Goal: Task Accomplishment & Management: Complete application form

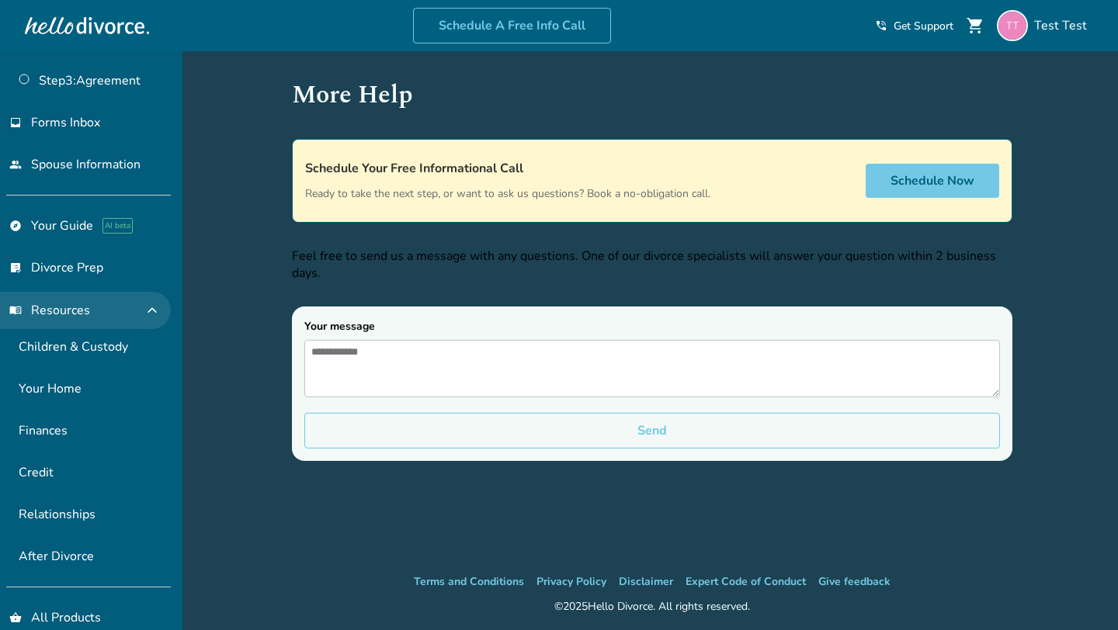
scroll to position [214, 0]
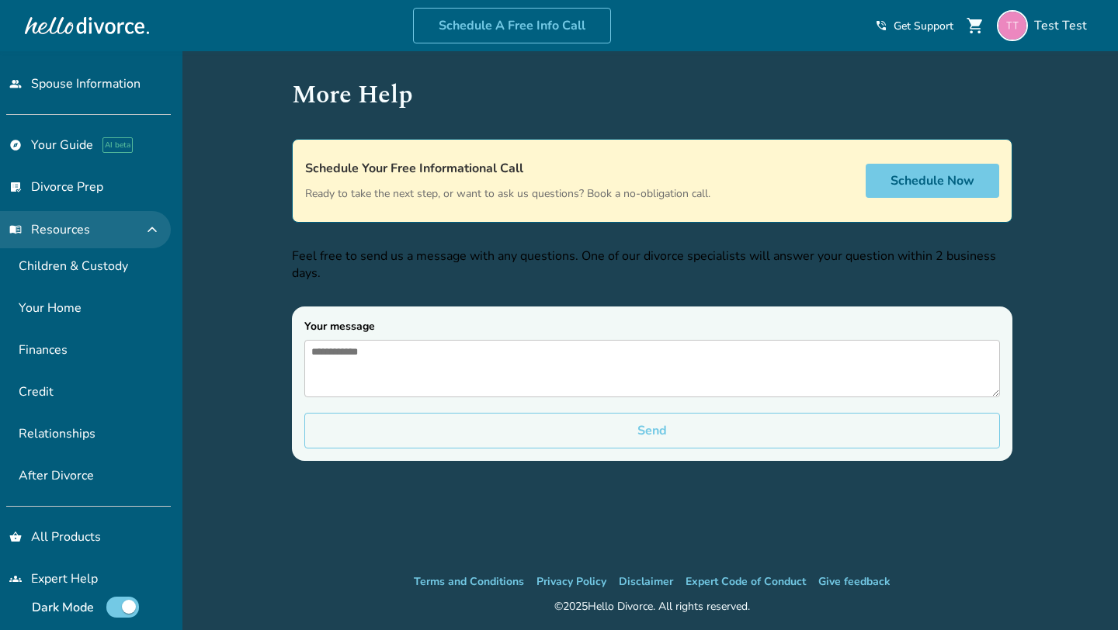
click at [155, 223] on span "expand_less" at bounding box center [152, 229] width 19 height 19
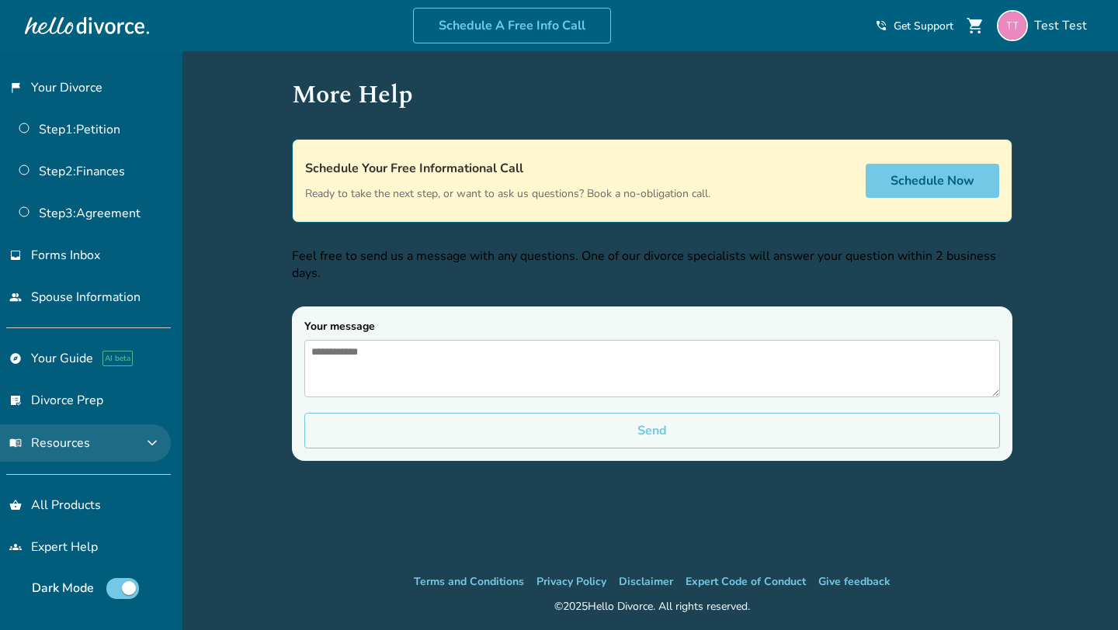
click at [158, 439] on span "expand_more" at bounding box center [152, 443] width 19 height 19
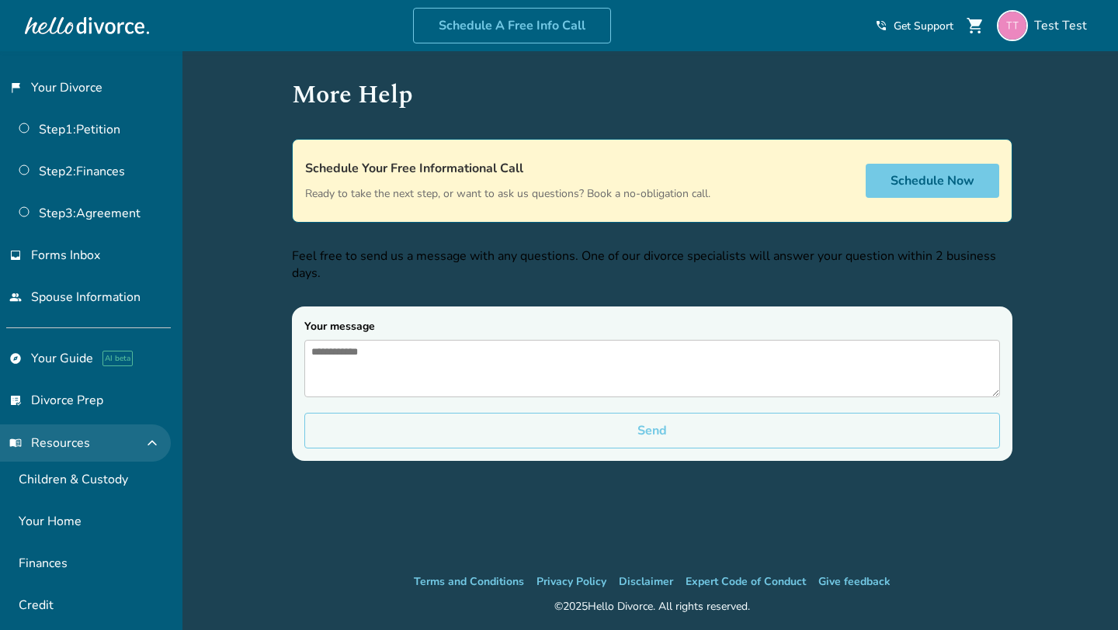
scroll to position [214, 0]
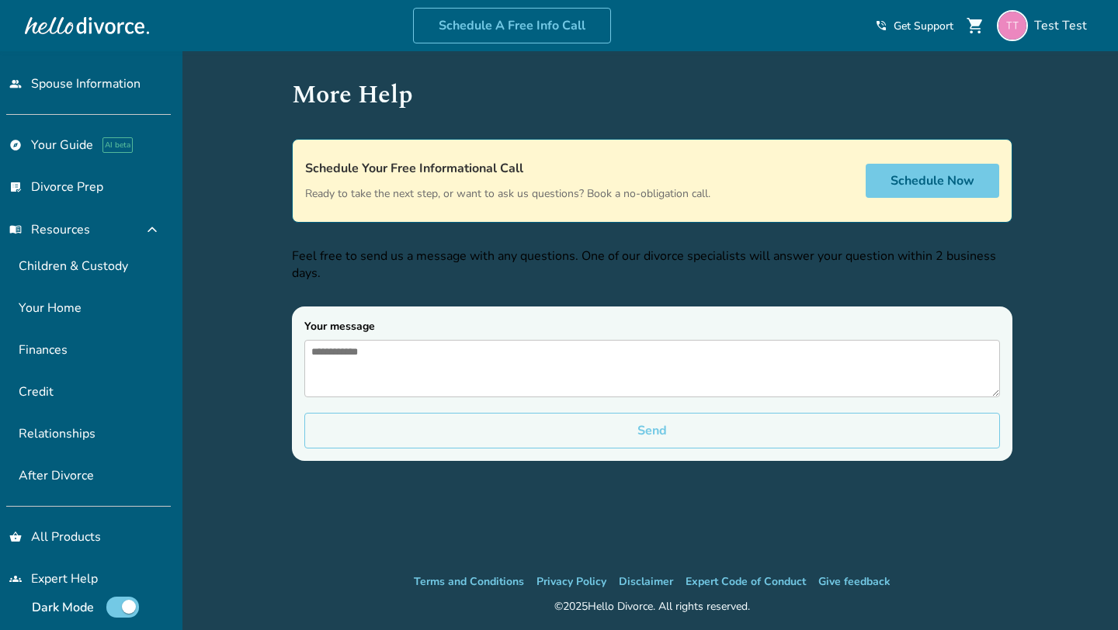
drag, startPoint x: 29, startPoint y: 227, endPoint x: 107, endPoint y: 231, distance: 78.5
click at [107, 231] on button "menu_book Resources expand_less" at bounding box center [85, 229] width 171 height 37
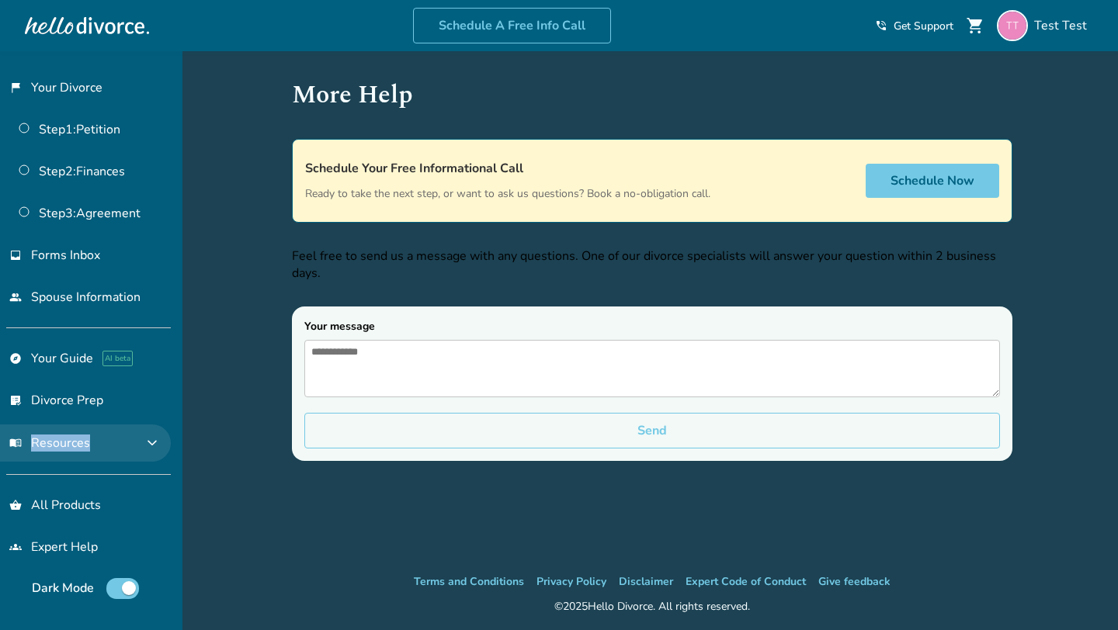
drag, startPoint x: 4, startPoint y: 415, endPoint x: 89, endPoint y: 453, distance: 93.5
click at [89, 453] on ul "explore Your Guide AI beta list_alt_check Divorce Prep menu_book Resources expa…" at bounding box center [85, 401] width 171 height 121
copy ul "menu_book Resources"
click at [113, 450] on button "menu_book Resources expand_more" at bounding box center [85, 443] width 171 height 37
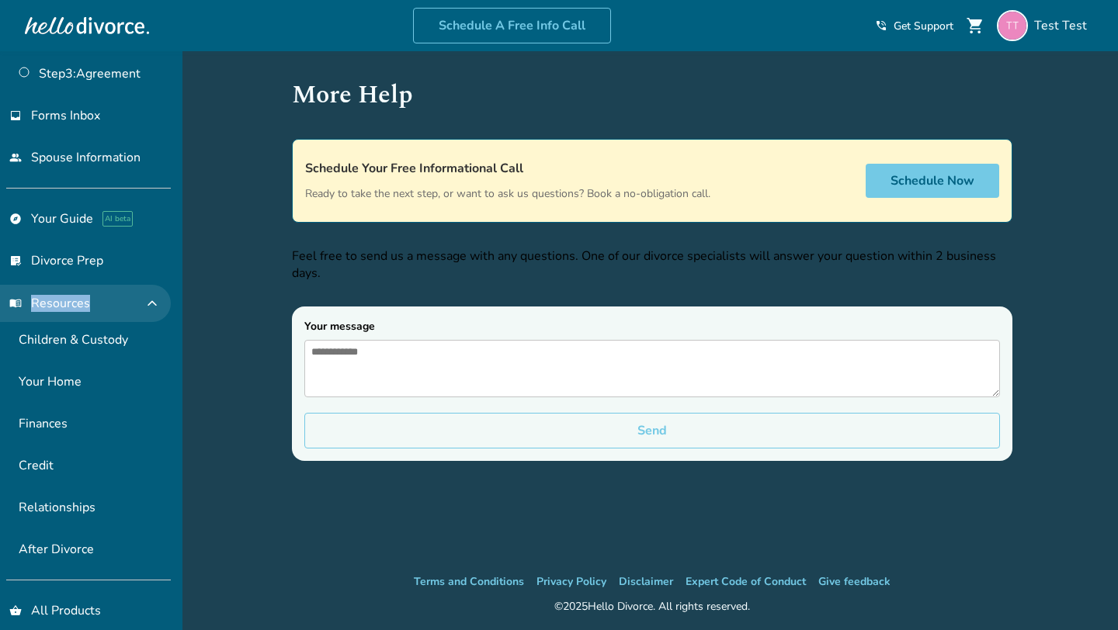
scroll to position [145, 0]
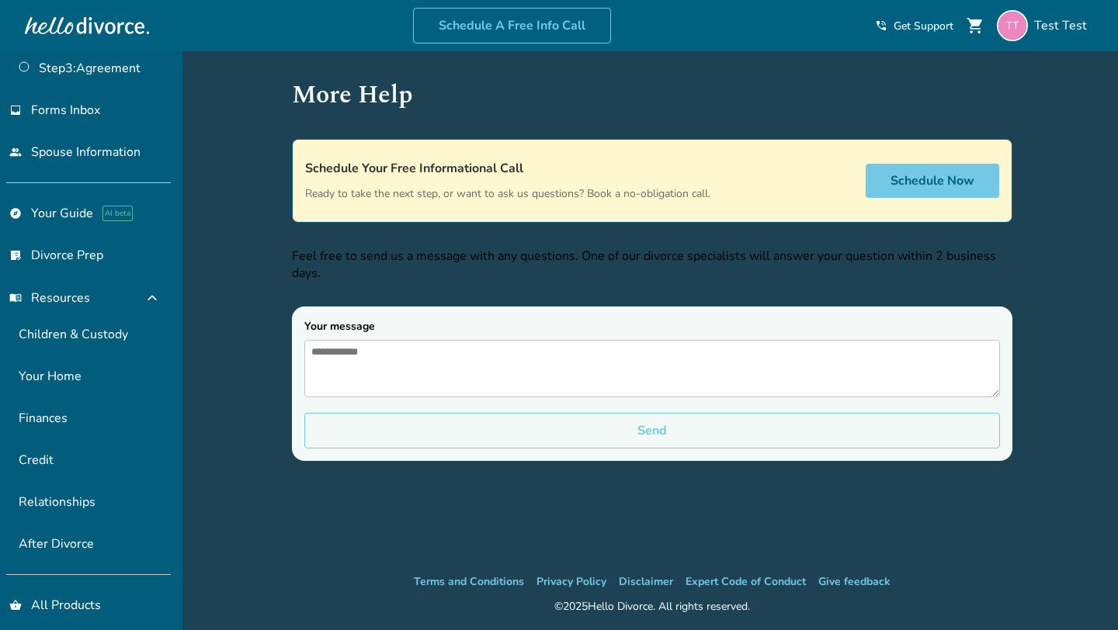
click at [1065, 6] on div "Schedule A Free Info Call Test Test shopping_cart phone_in_talk Get Support menu" at bounding box center [558, 25] width 1093 height 61
click at [1050, 27] on span "Test Test" at bounding box center [1063, 25] width 59 height 17
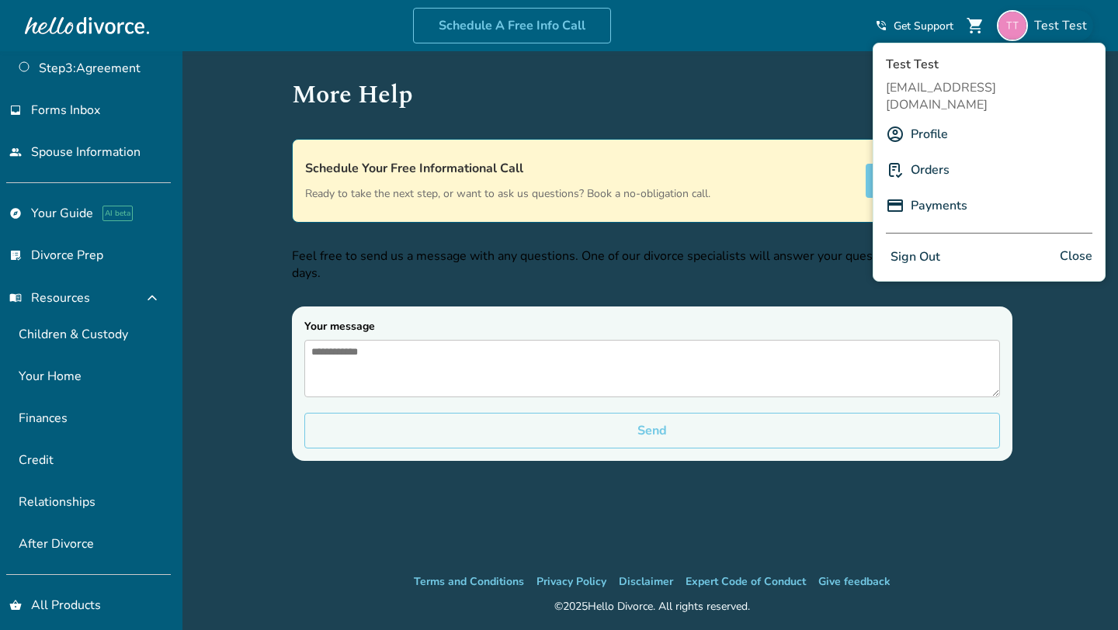
click at [920, 120] on link "Profile" at bounding box center [929, 135] width 37 height 30
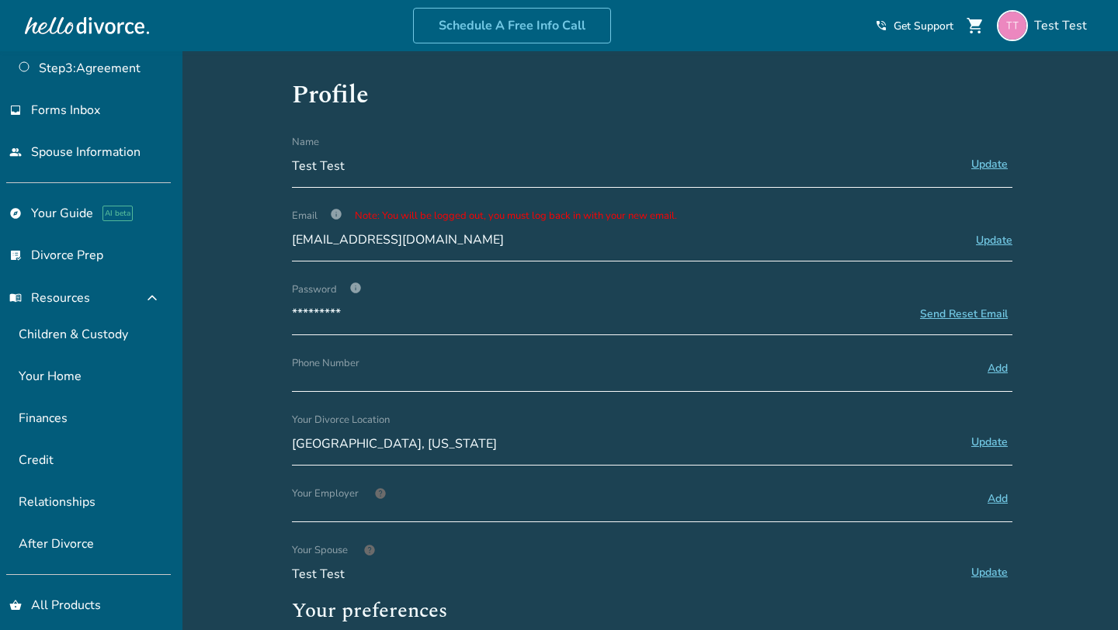
scroll to position [386, 0]
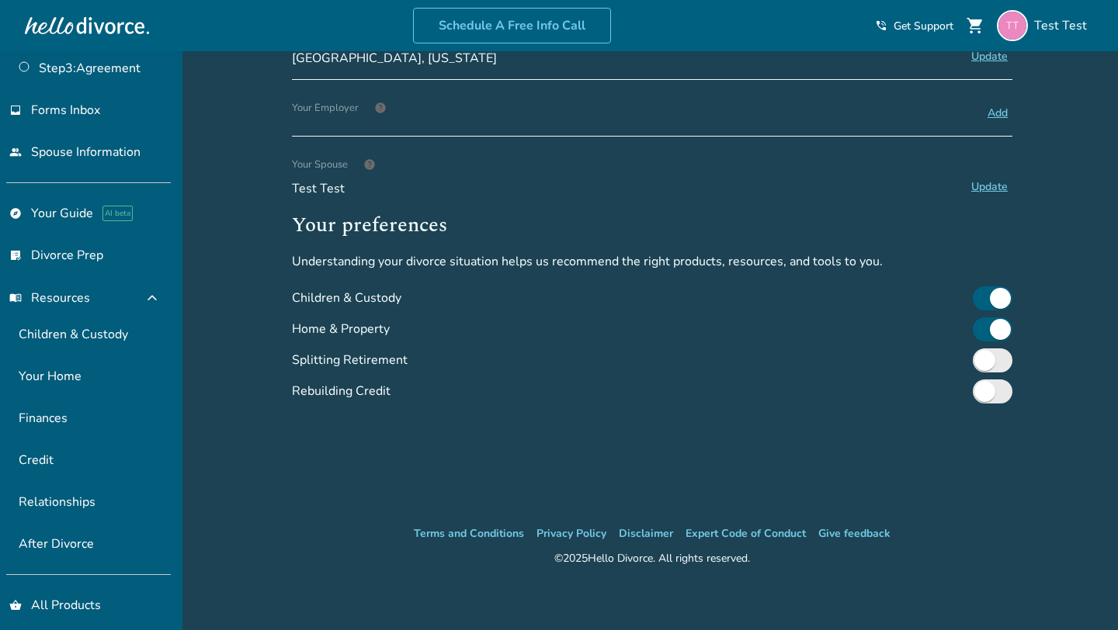
click at [1000, 339] on div "Home & Property" at bounding box center [652, 329] width 720 height 31
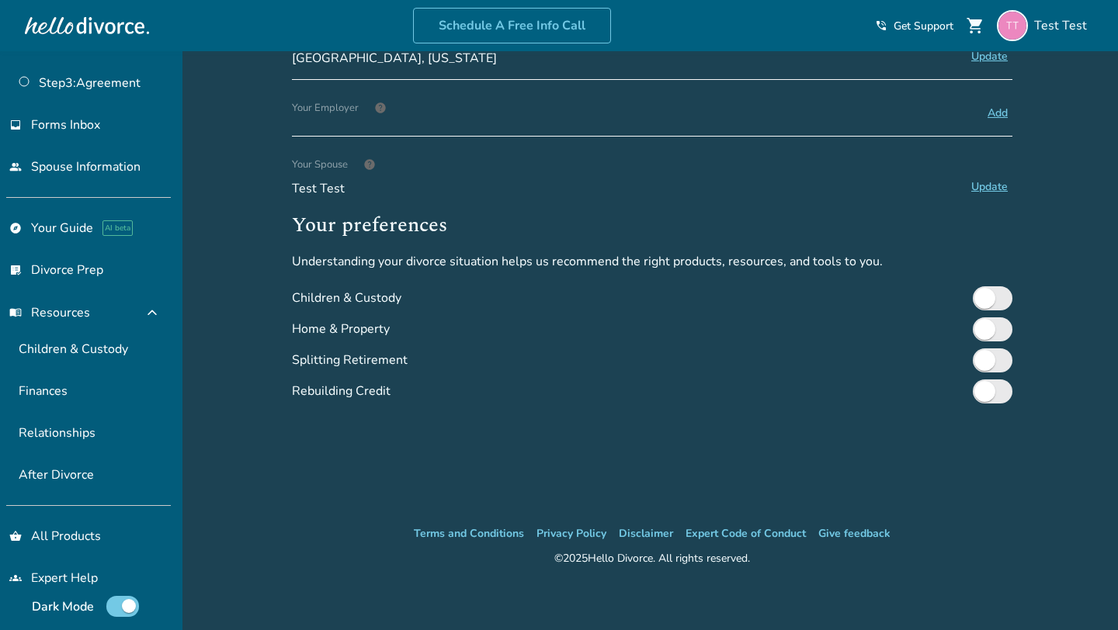
scroll to position [89, 0]
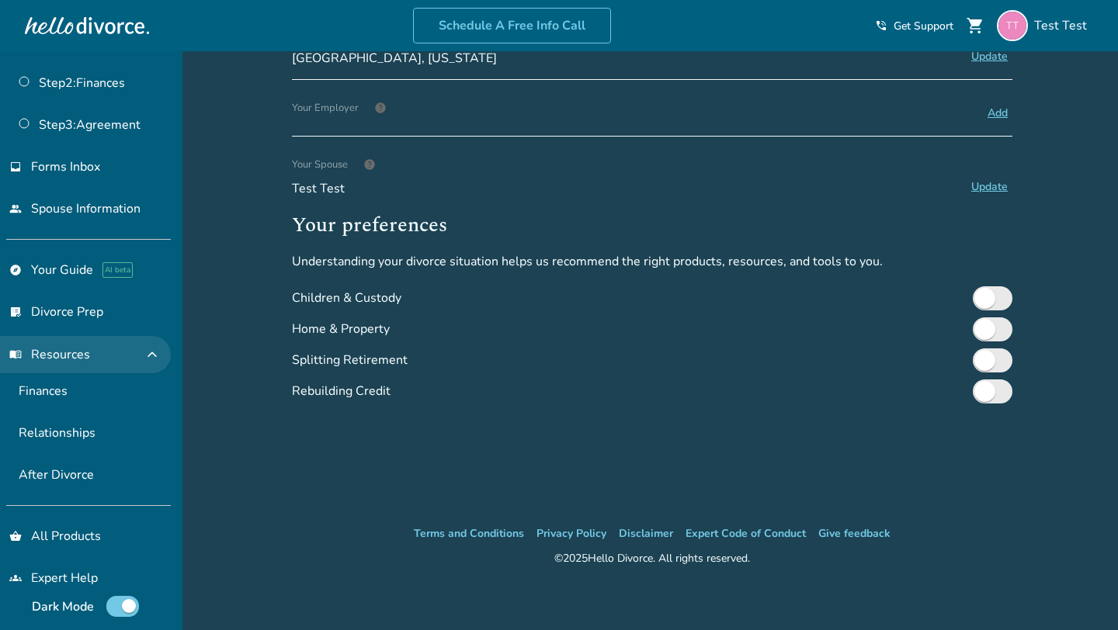
click at [158, 345] on span "expand_less" at bounding box center [152, 354] width 19 height 19
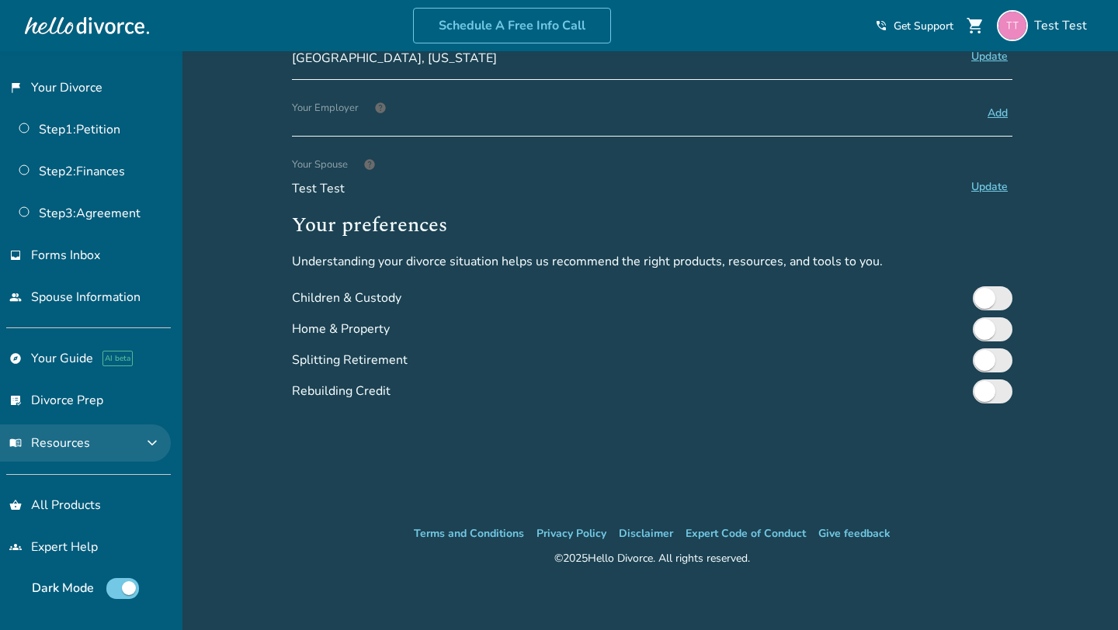
click at [161, 439] on span "expand_more" at bounding box center [152, 443] width 19 height 19
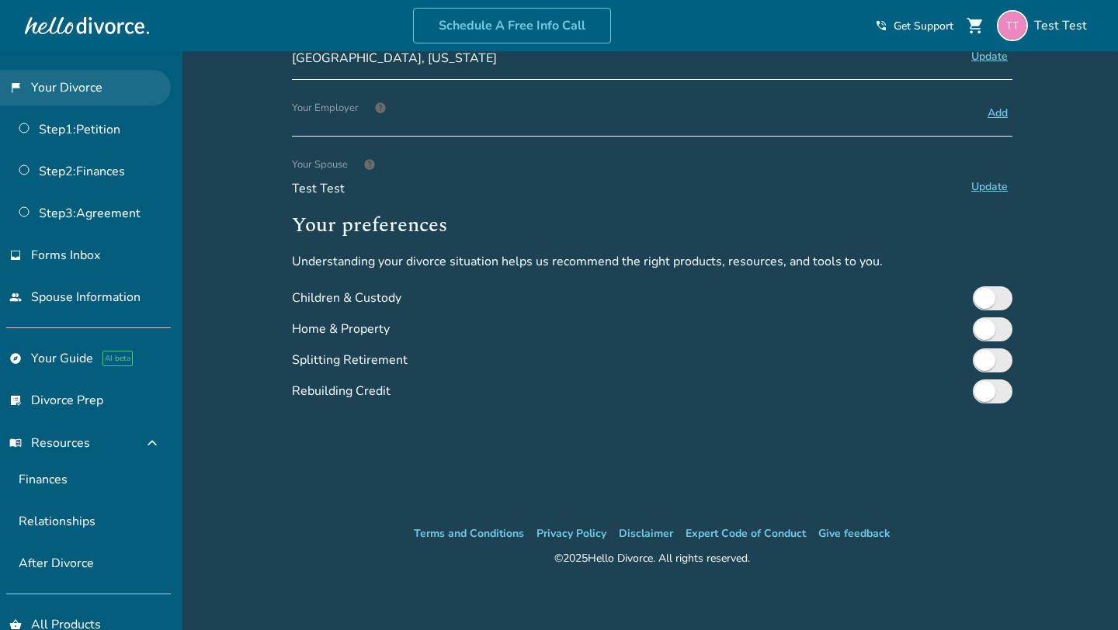
scroll to position [89, 0]
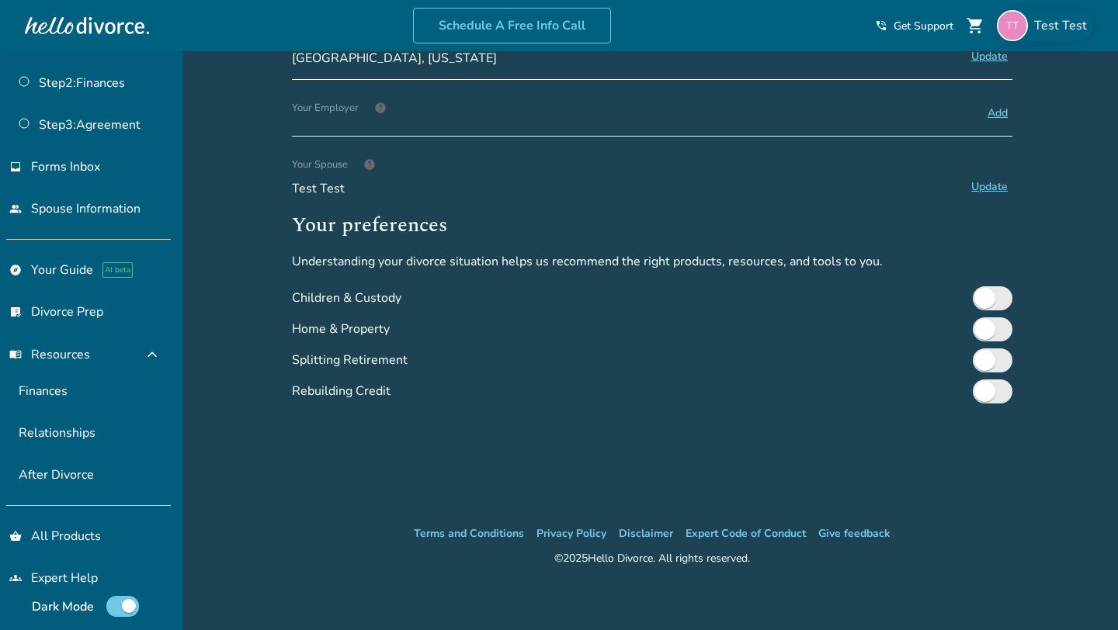
click at [1036, 25] on span "Test Test" at bounding box center [1063, 25] width 59 height 17
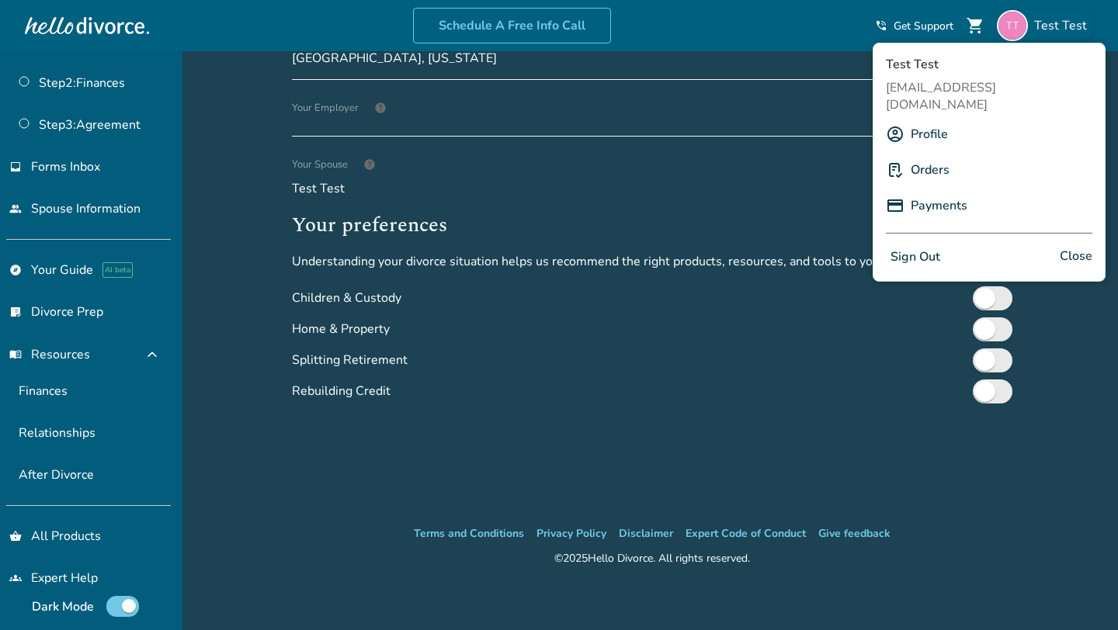
click at [925, 120] on link "Profile" at bounding box center [929, 135] width 37 height 30
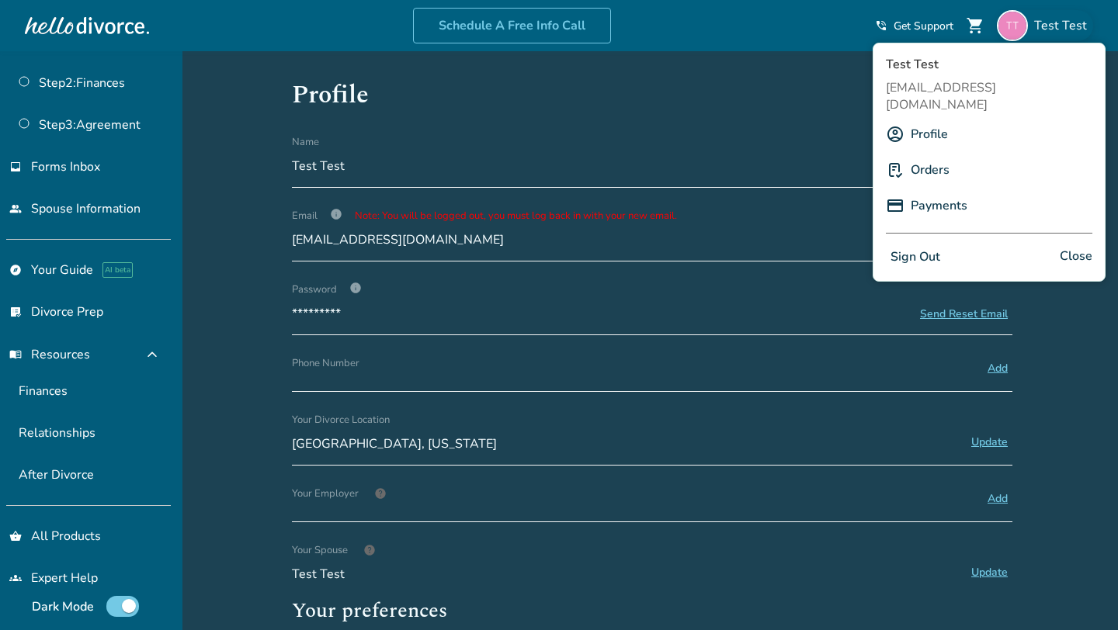
click at [240, 382] on div "Added to cart Profile Name Test Test Update Email info Note: You will be logged…" at bounding box center [559, 535] width 1118 height 968
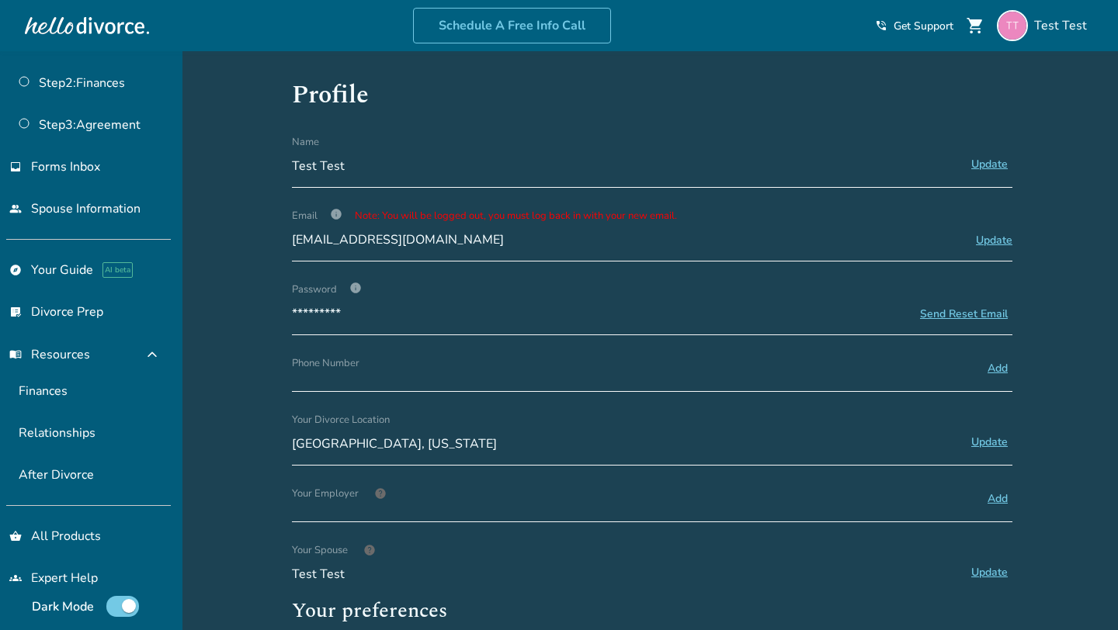
click at [255, 415] on div "Added to cart Profile Name Test Test Update Email info Note: You will be logged…" at bounding box center [559, 535] width 1118 height 968
click at [360, 26] on div "Schedule A Free Info Call" at bounding box center [512, 26] width 726 height 36
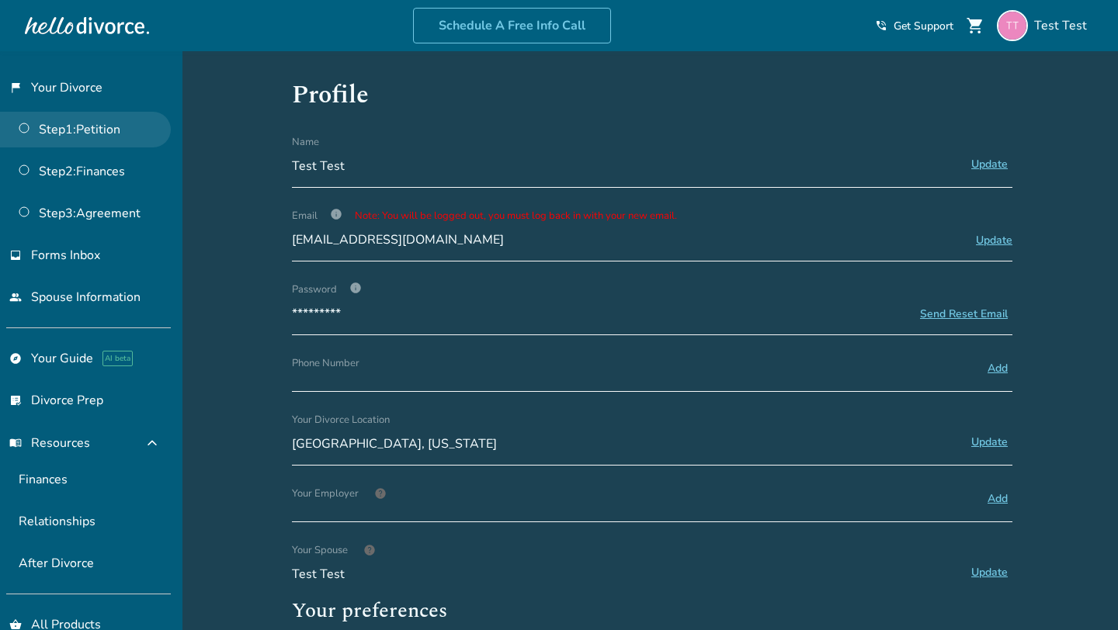
click at [66, 113] on link "Step 1 : Petition" at bounding box center [85, 130] width 171 height 36
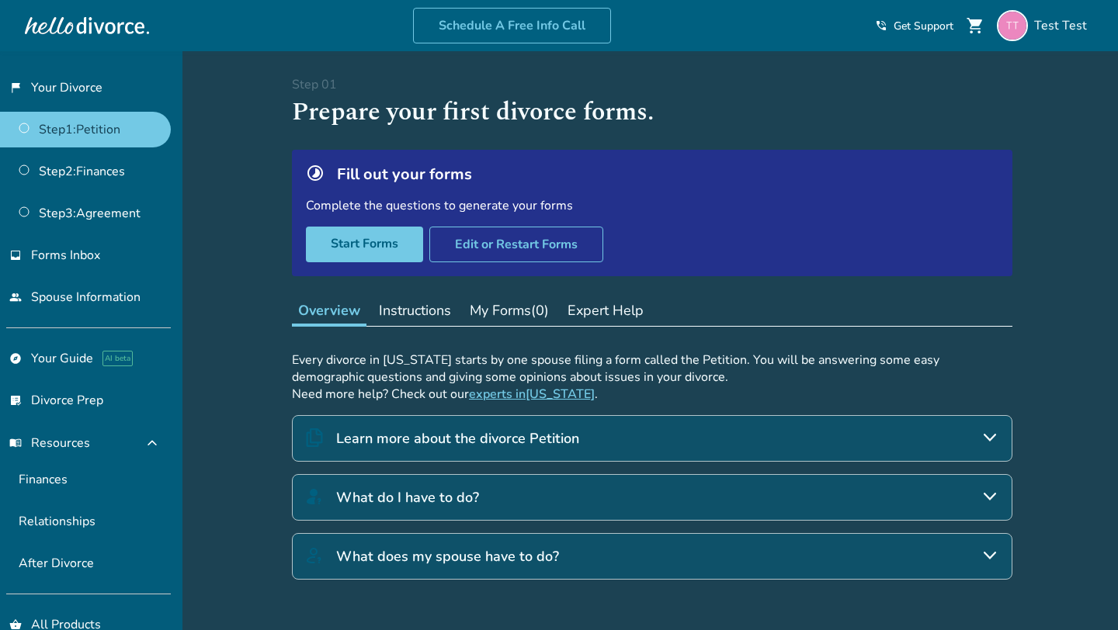
click at [356, 208] on div "Complete the questions to generate your forms" at bounding box center [652, 205] width 693 height 17
click at [120, 171] on link "Step 2 : Finances" at bounding box center [85, 172] width 171 height 36
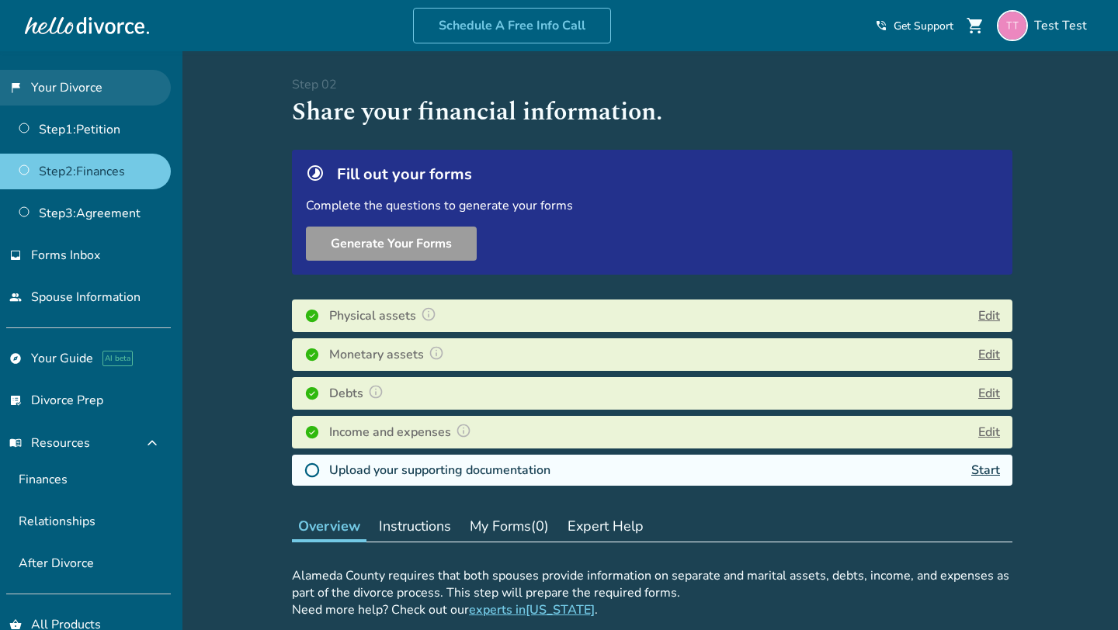
click at [68, 95] on link "flag_2 Your Divorce" at bounding box center [85, 88] width 171 height 36
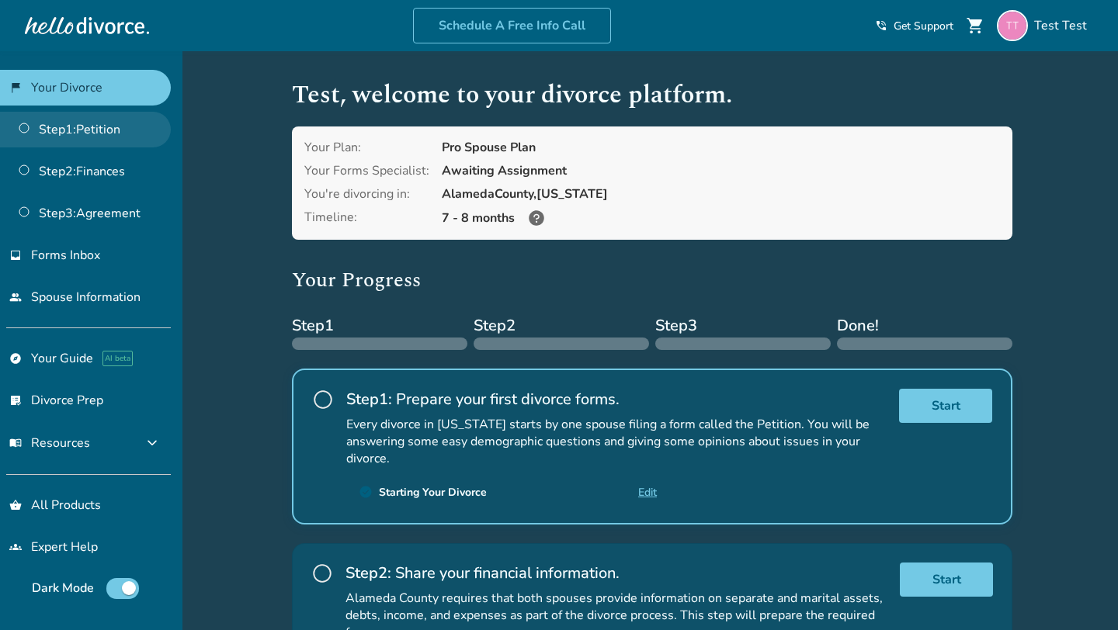
click at [83, 138] on link "Step 1 : Petition" at bounding box center [85, 130] width 171 height 36
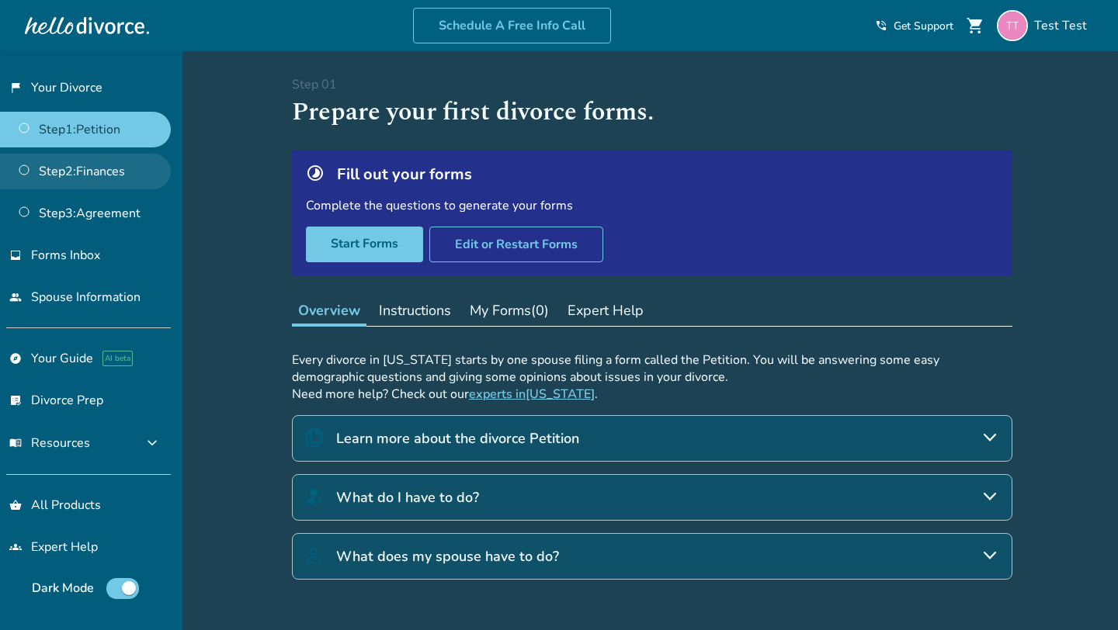
click at [89, 178] on link "Step 2 : Finances" at bounding box center [85, 172] width 171 height 36
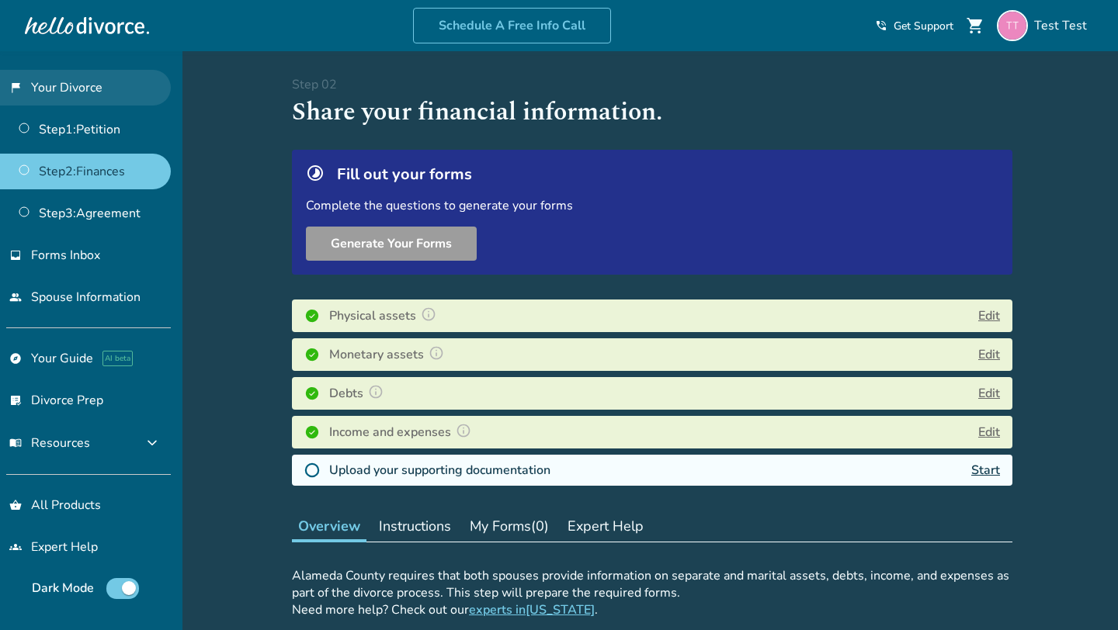
click at [88, 89] on link "flag_2 Your Divorce" at bounding box center [85, 88] width 171 height 36
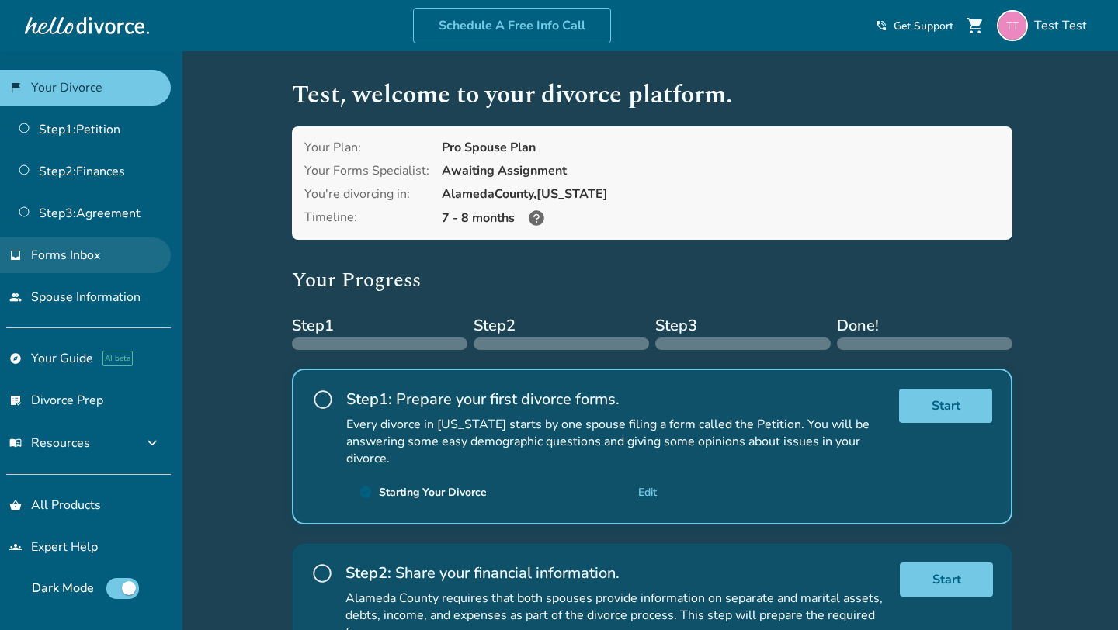
click at [79, 254] on span "Forms Inbox" at bounding box center [65, 255] width 69 height 17
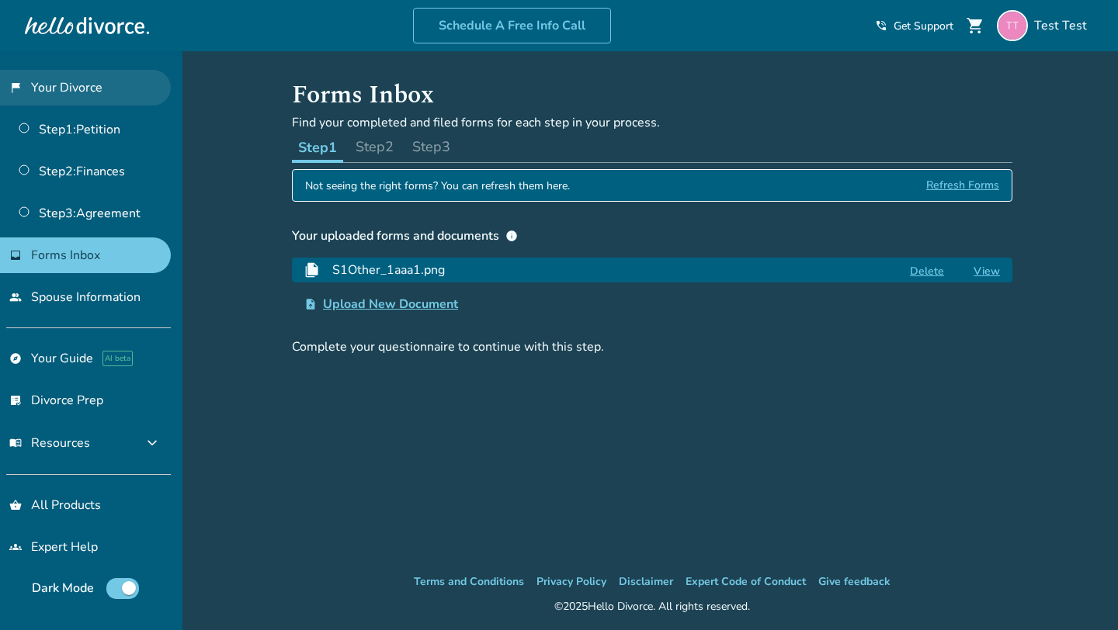
click at [115, 95] on link "flag_2 Your Divorce" at bounding box center [85, 88] width 171 height 36
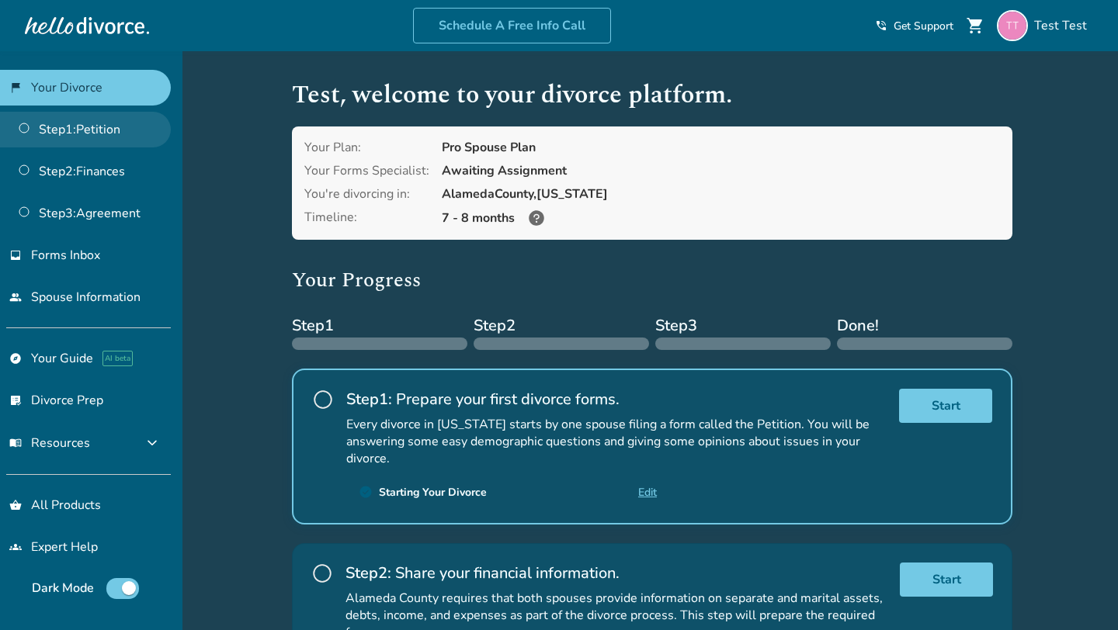
click at [92, 135] on link "Step 1 : Petition" at bounding box center [85, 130] width 171 height 36
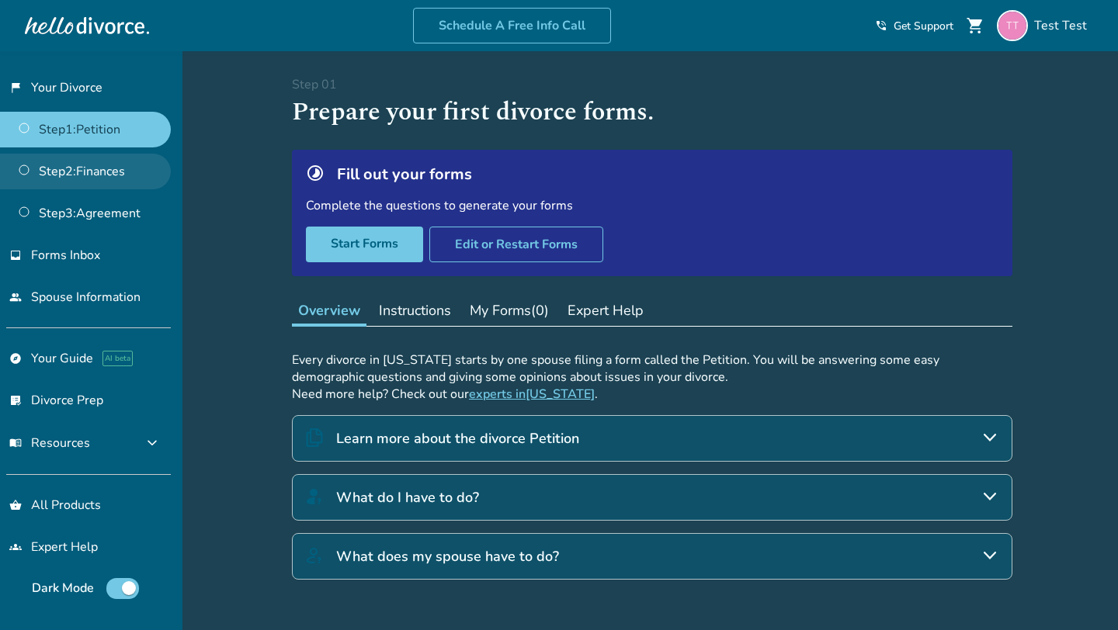
click at [81, 166] on link "Step 2 : Finances" at bounding box center [85, 172] width 171 height 36
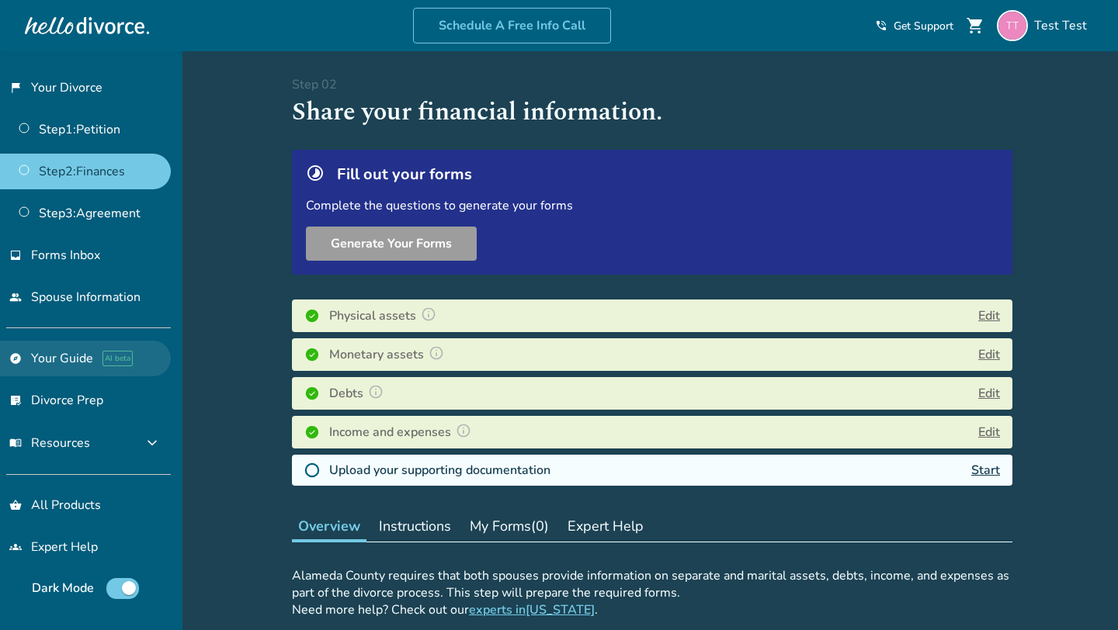
click at [47, 352] on link "explore Your Guide AI beta" at bounding box center [85, 359] width 171 height 36
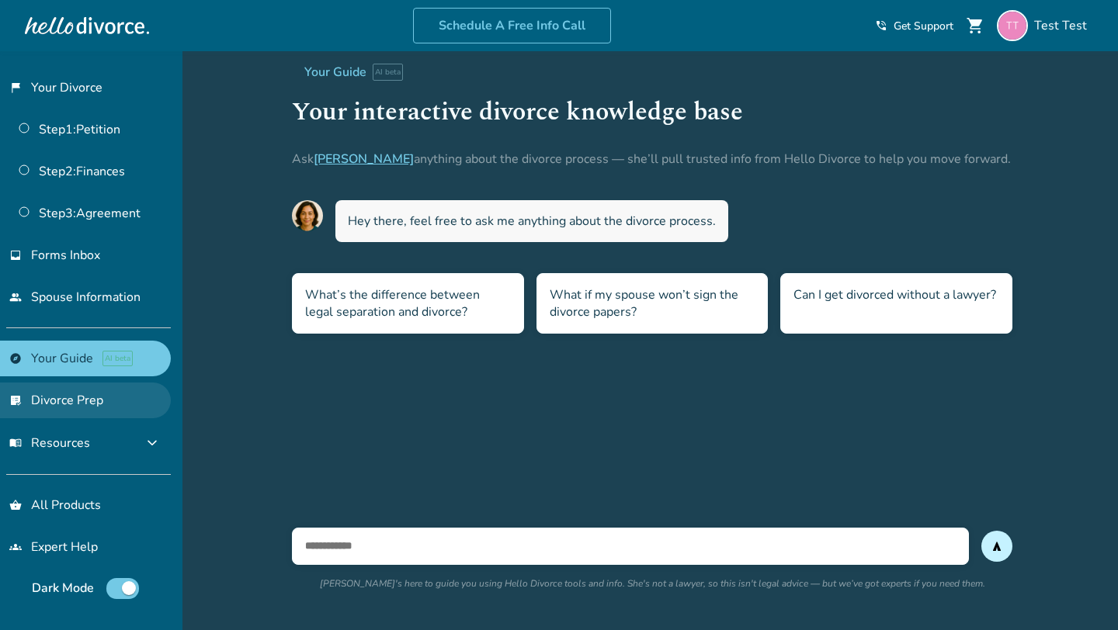
click at [61, 392] on link "list_alt_check Divorce Prep" at bounding box center [85, 401] width 171 height 36
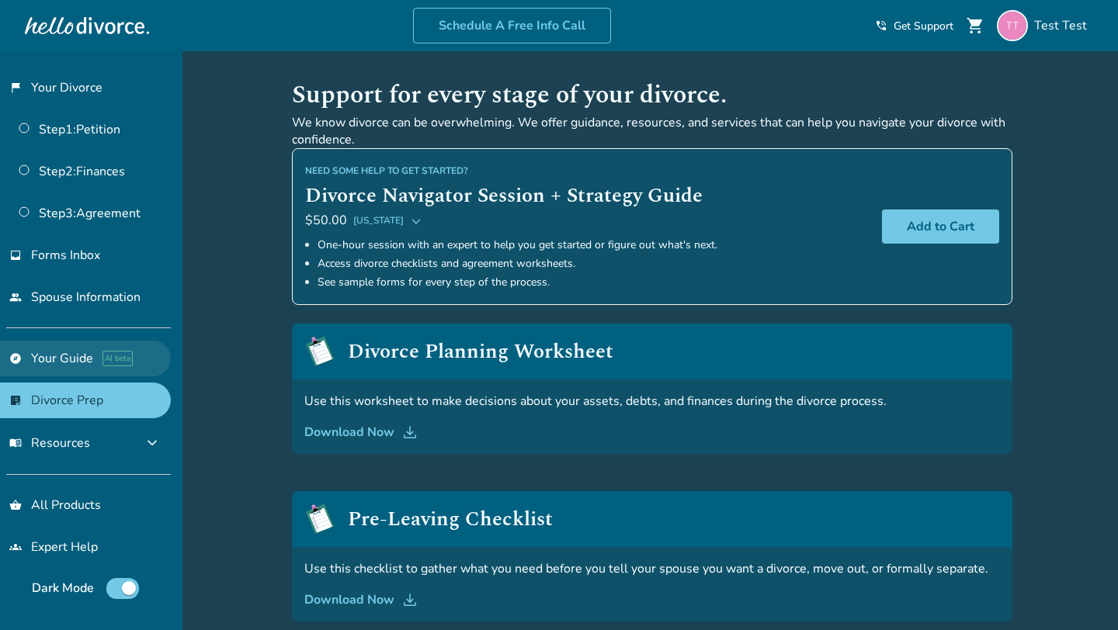
click at [33, 362] on link "explore Your Guide AI beta" at bounding box center [85, 359] width 171 height 36
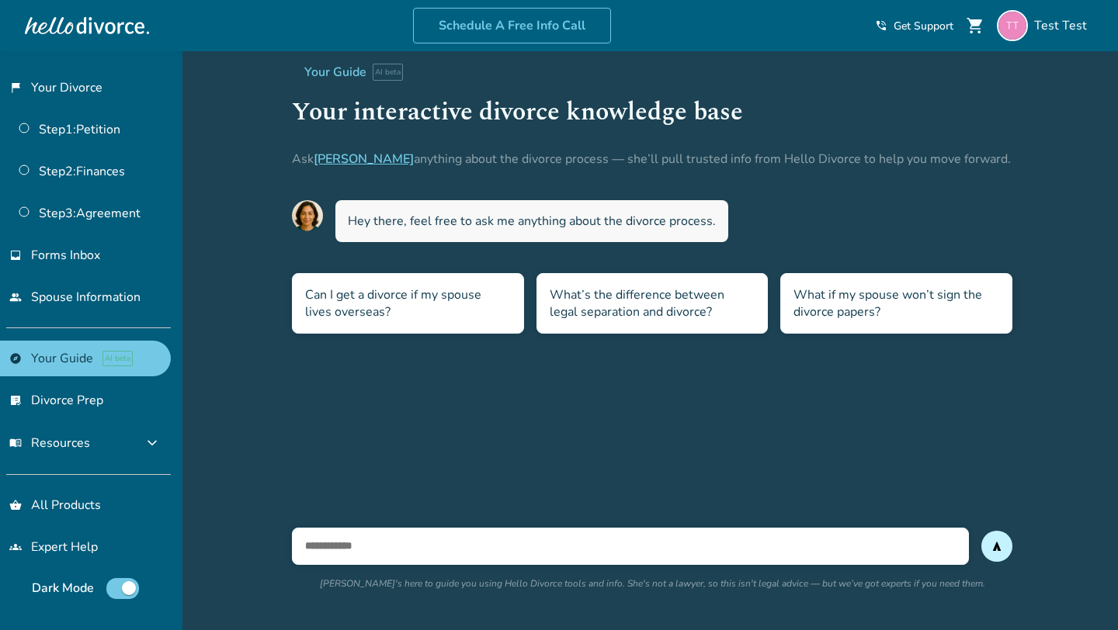
click at [134, 599] on div "Dark Mode" at bounding box center [85, 588] width 171 height 47
click at [112, 120] on link "Step 1 : Petition" at bounding box center [85, 130] width 171 height 36
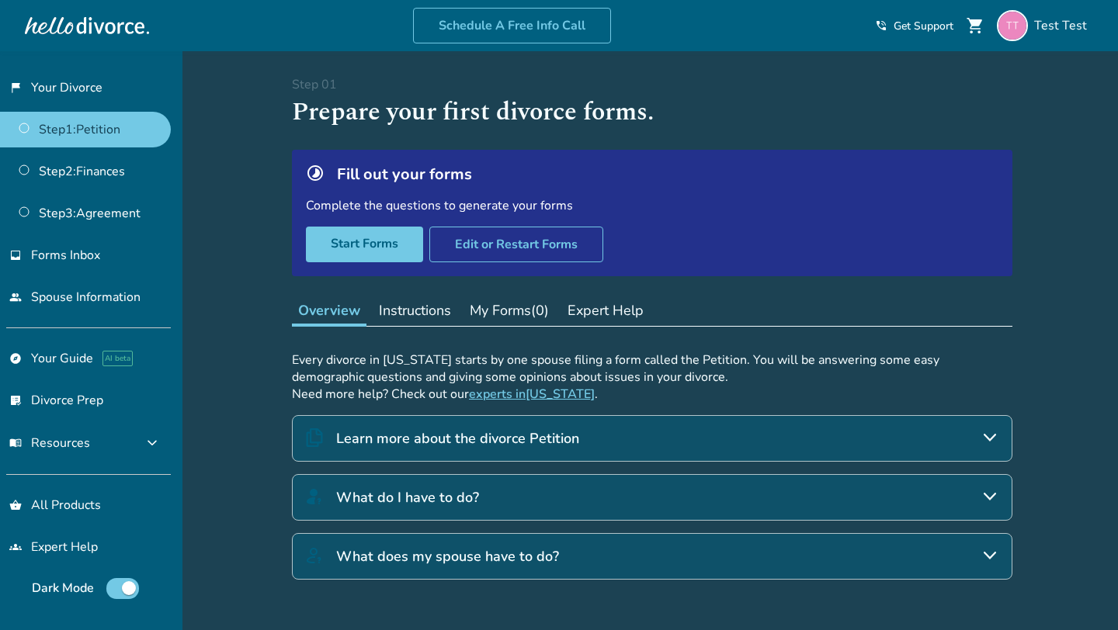
click at [82, 37] on div at bounding box center [87, 25] width 124 height 31
click at [82, 26] on div at bounding box center [87, 25] width 124 height 31
click at [79, 89] on link "flag_2 Your Divorce" at bounding box center [85, 88] width 171 height 36
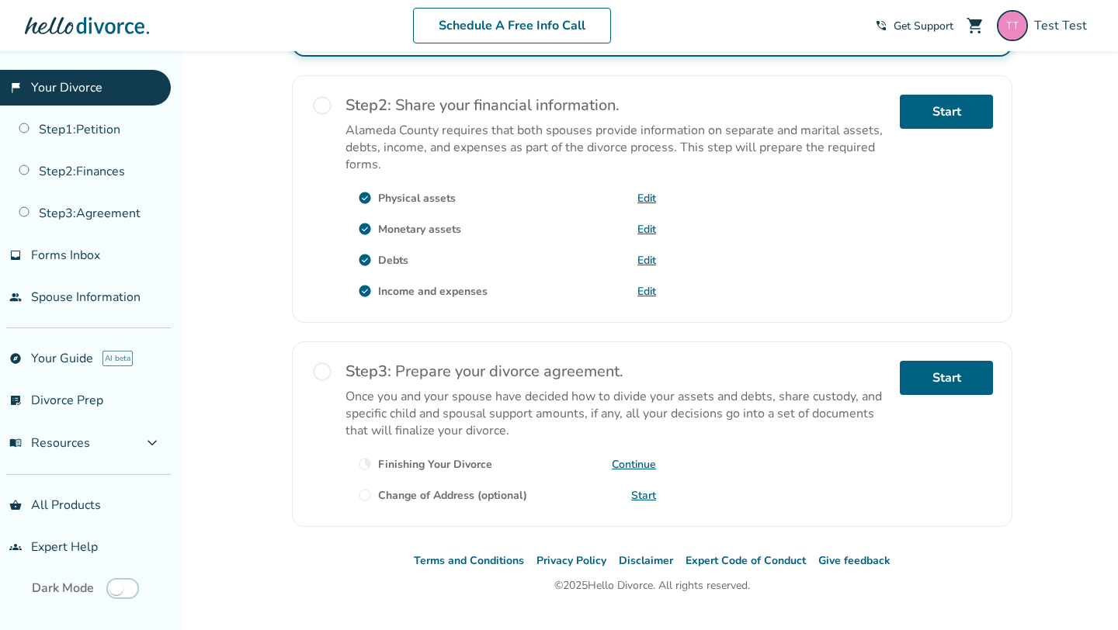
scroll to position [493, 0]
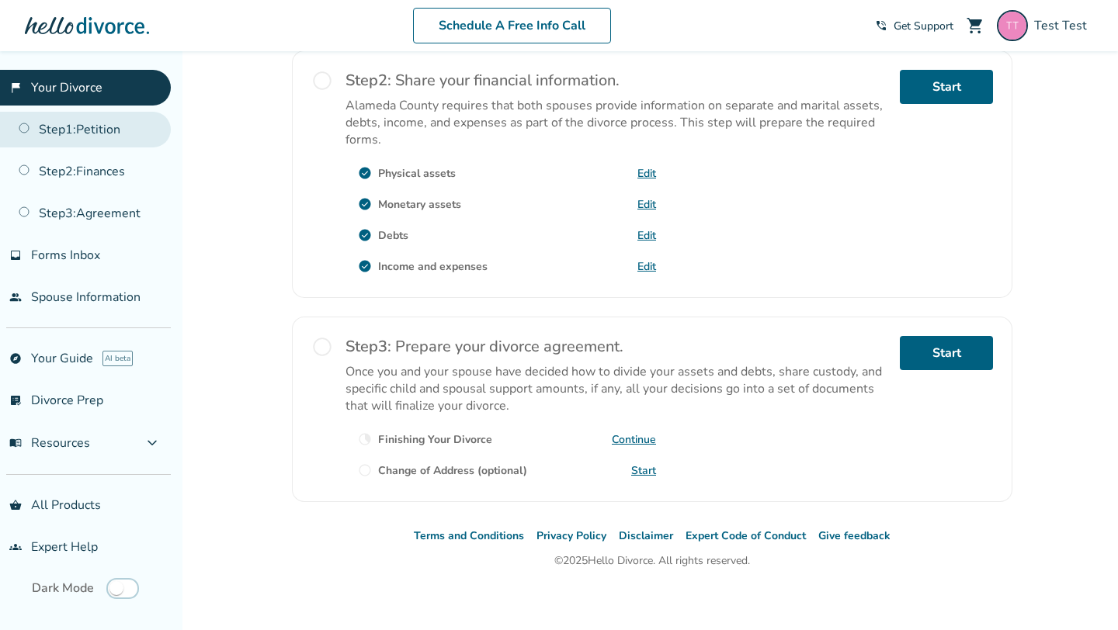
click at [101, 123] on link "Step 1 : Petition" at bounding box center [85, 130] width 171 height 36
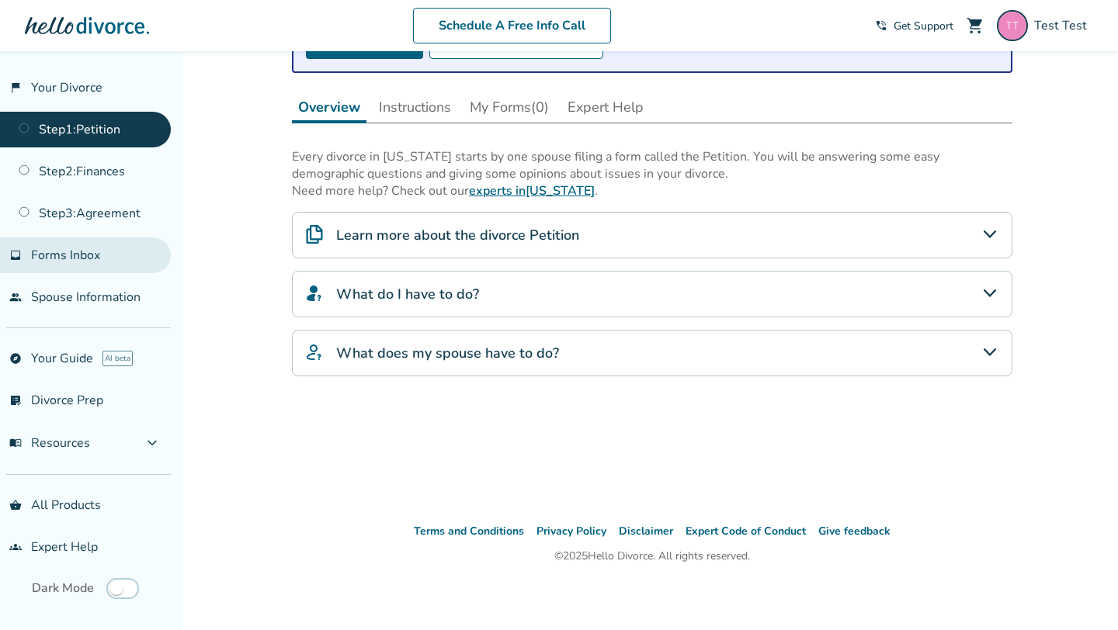
click at [115, 256] on link "inbox Forms Inbox" at bounding box center [85, 256] width 171 height 36
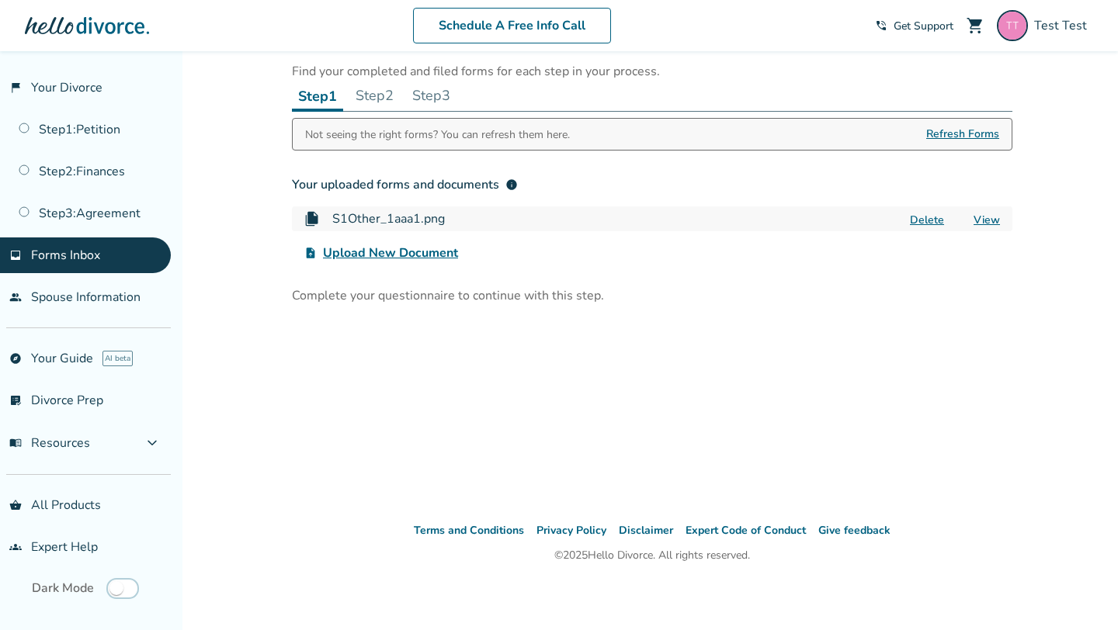
scroll to position [51, 0]
click at [104, 286] on link "people Spouse Information" at bounding box center [85, 298] width 171 height 36
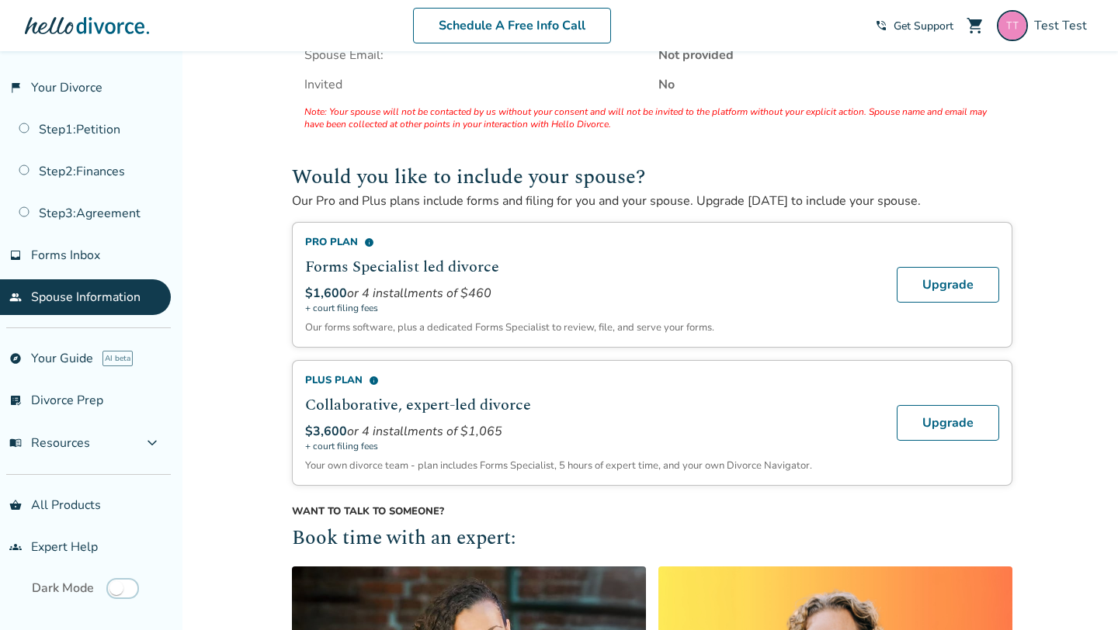
scroll to position [130, 0]
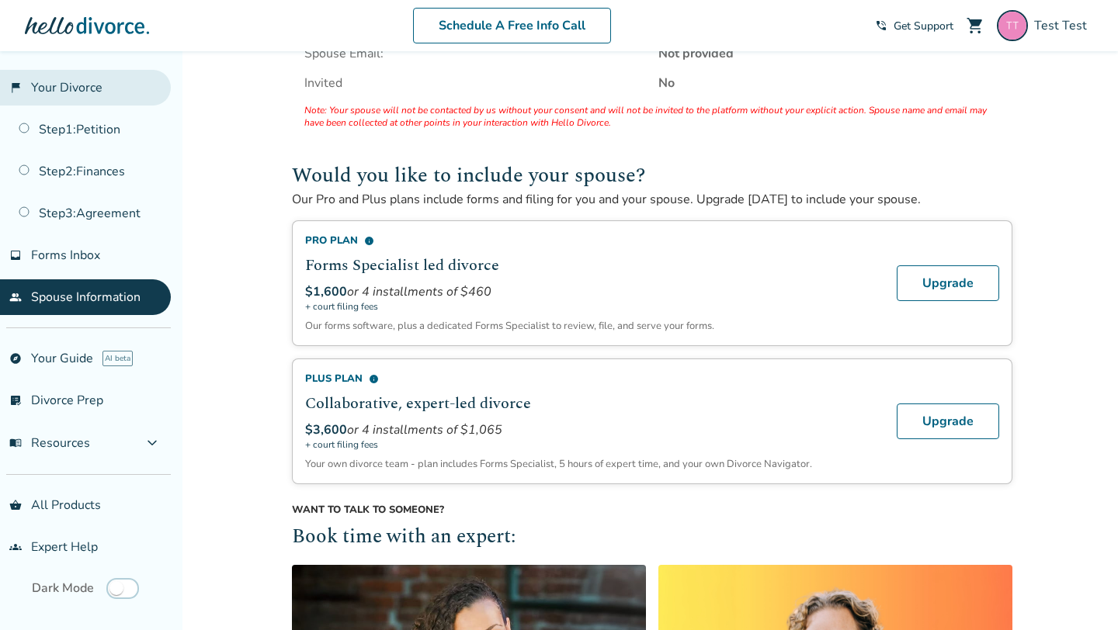
click at [119, 94] on link "flag_2 Your Divorce" at bounding box center [85, 88] width 171 height 36
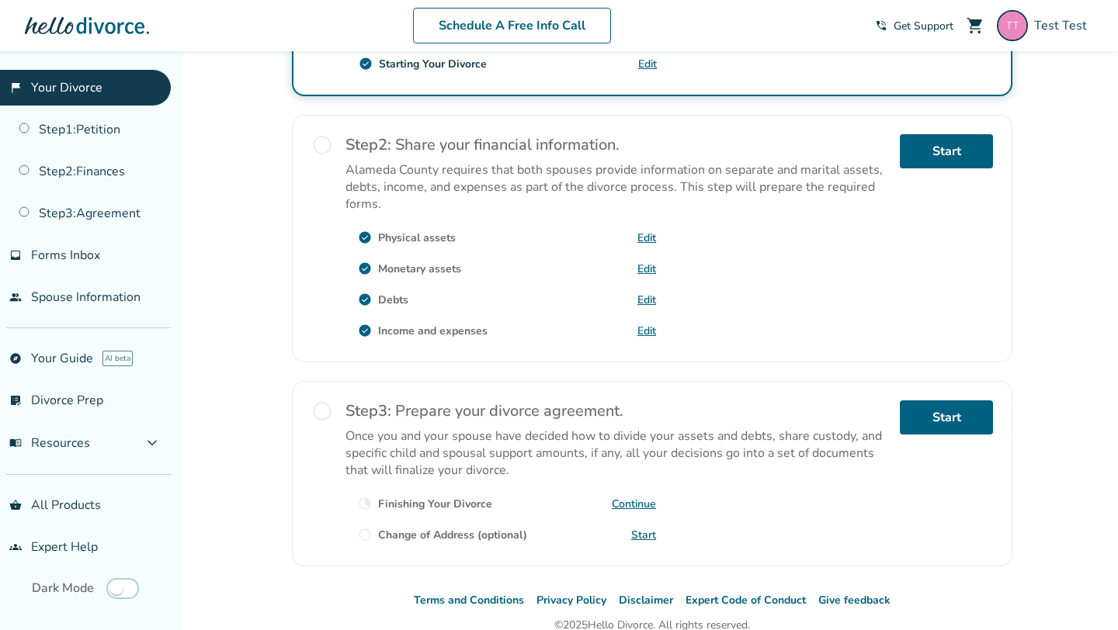
scroll to position [493, 0]
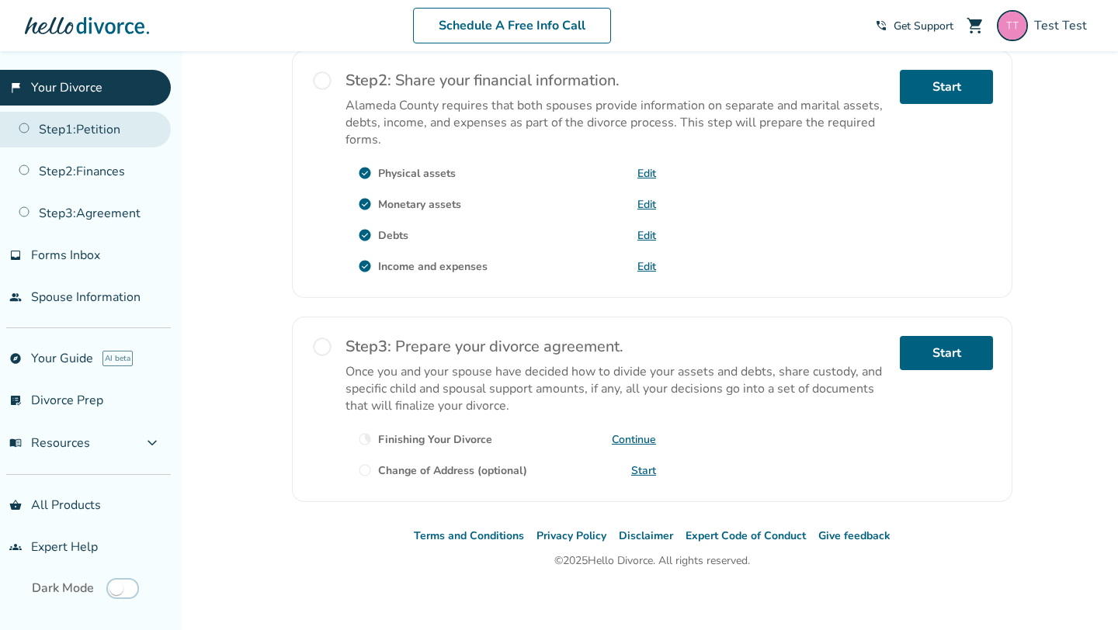
click at [94, 121] on link "Step 1 : Petition" at bounding box center [85, 130] width 171 height 36
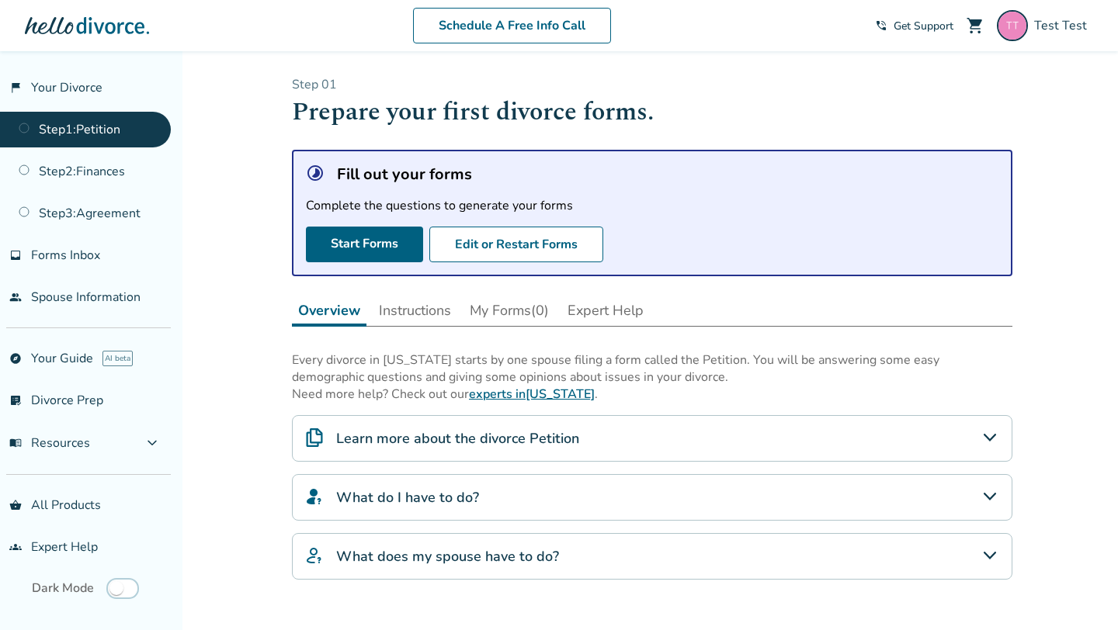
click at [404, 303] on button "Instructions" at bounding box center [415, 310] width 85 height 31
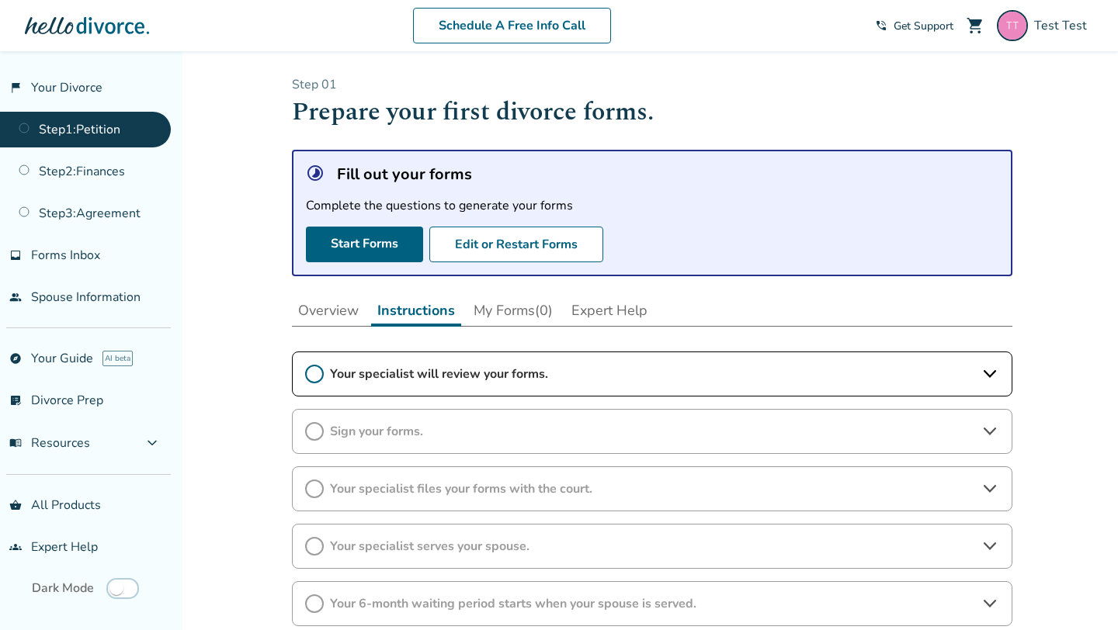
scroll to position [199, 0]
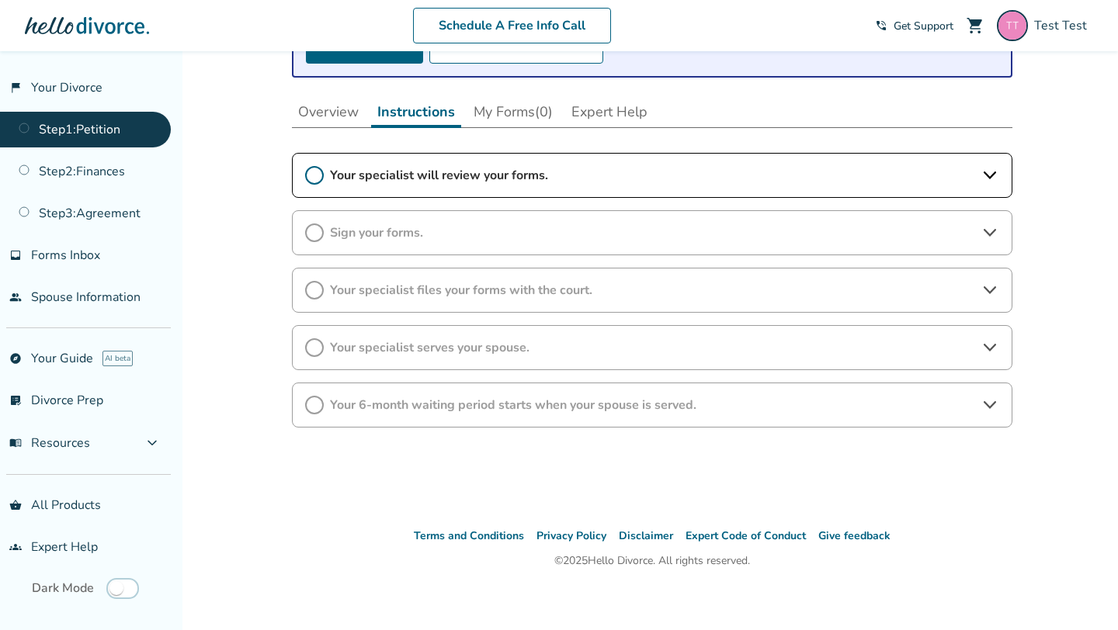
click at [610, 168] on span "Your specialist will review your forms." at bounding box center [652, 175] width 644 height 17
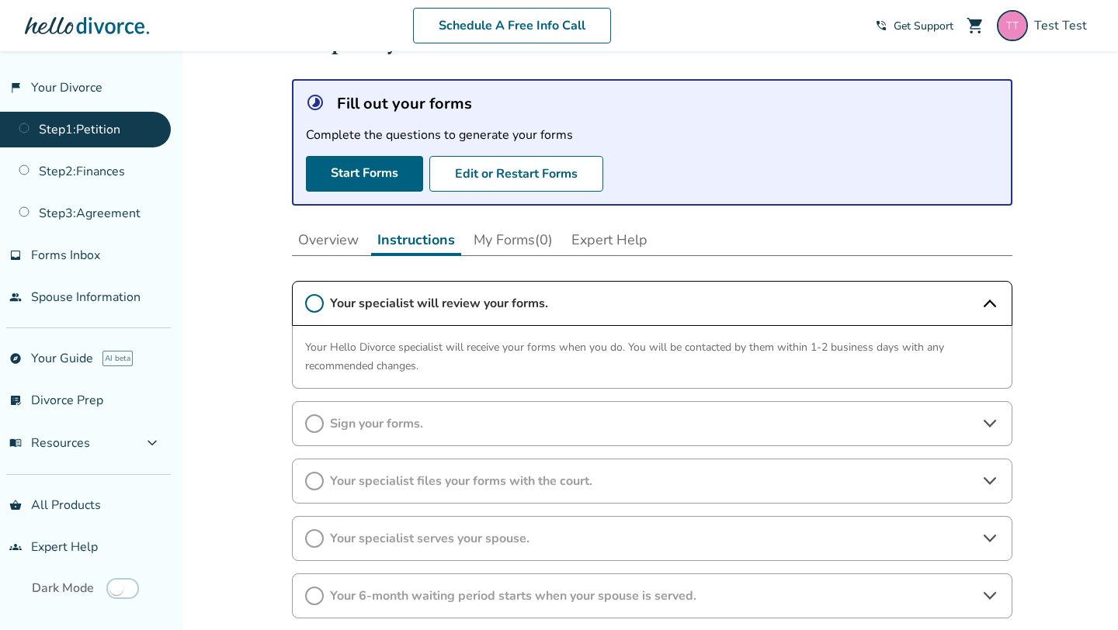
scroll to position [70, 0]
click at [510, 238] on button "My Forms (0)" at bounding box center [513, 240] width 92 height 31
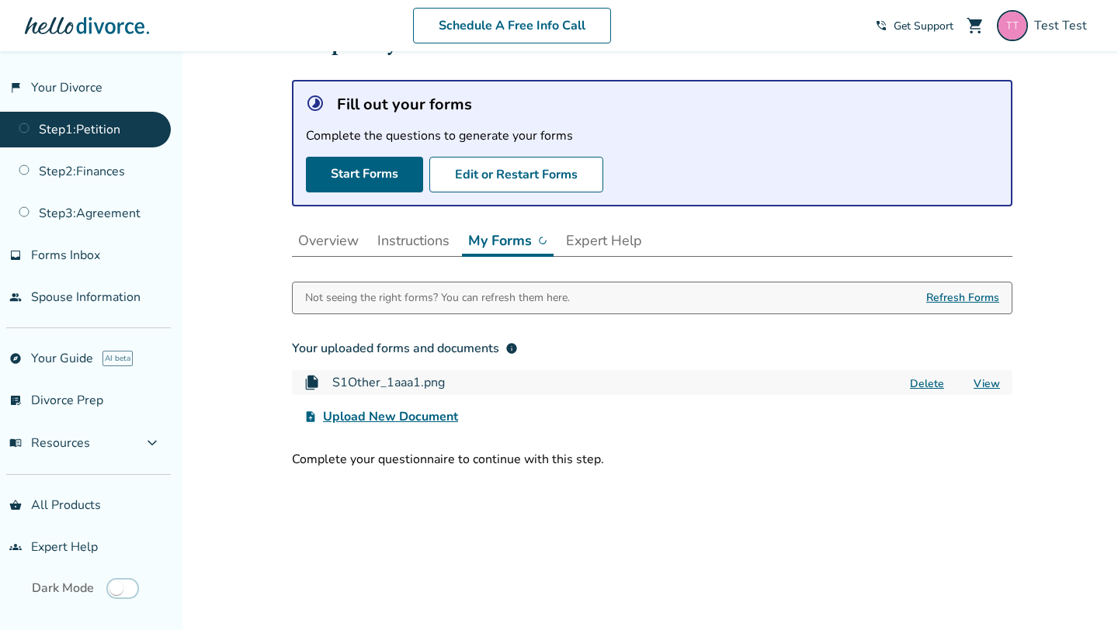
click at [605, 245] on button "Expert Help" at bounding box center [604, 240] width 89 height 31
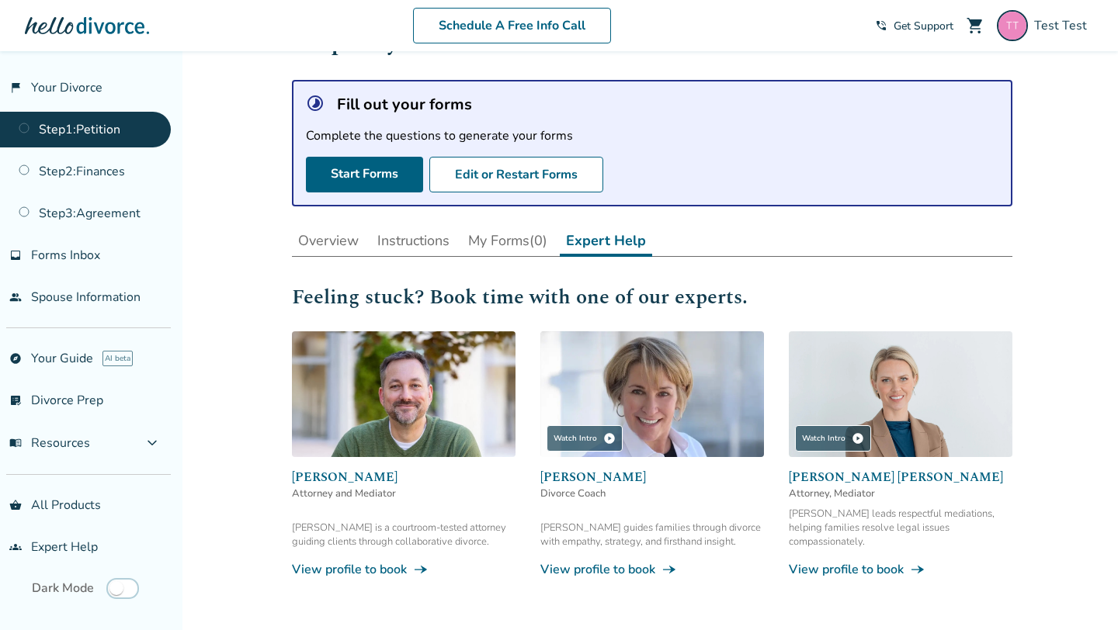
click at [324, 243] on button "Overview" at bounding box center [328, 240] width 73 height 31
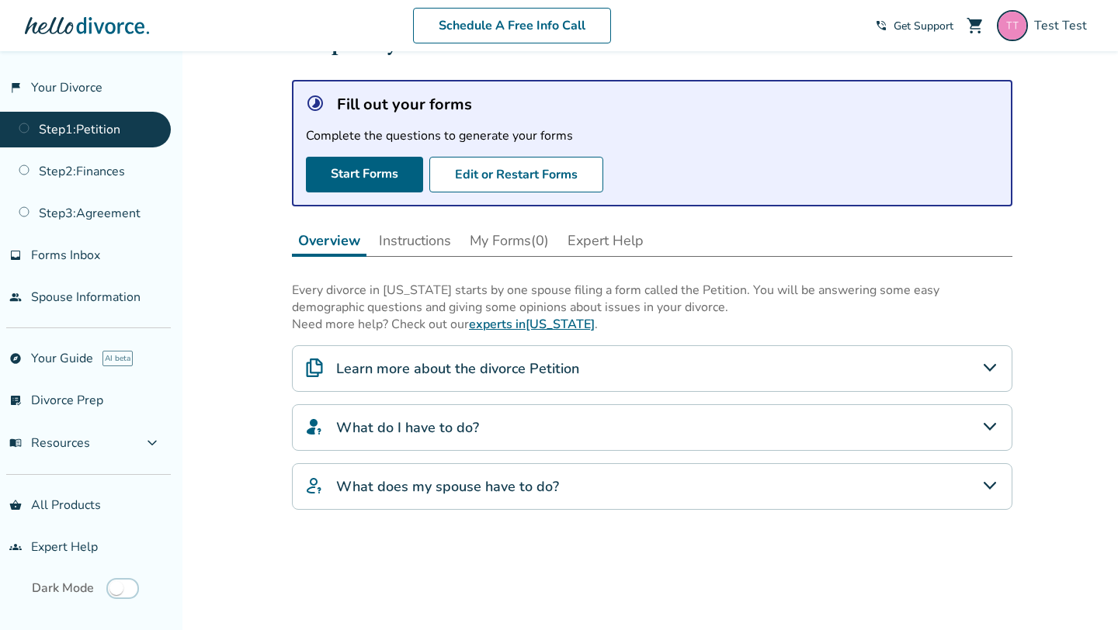
click at [390, 242] on button "Instructions" at bounding box center [415, 240] width 85 height 31
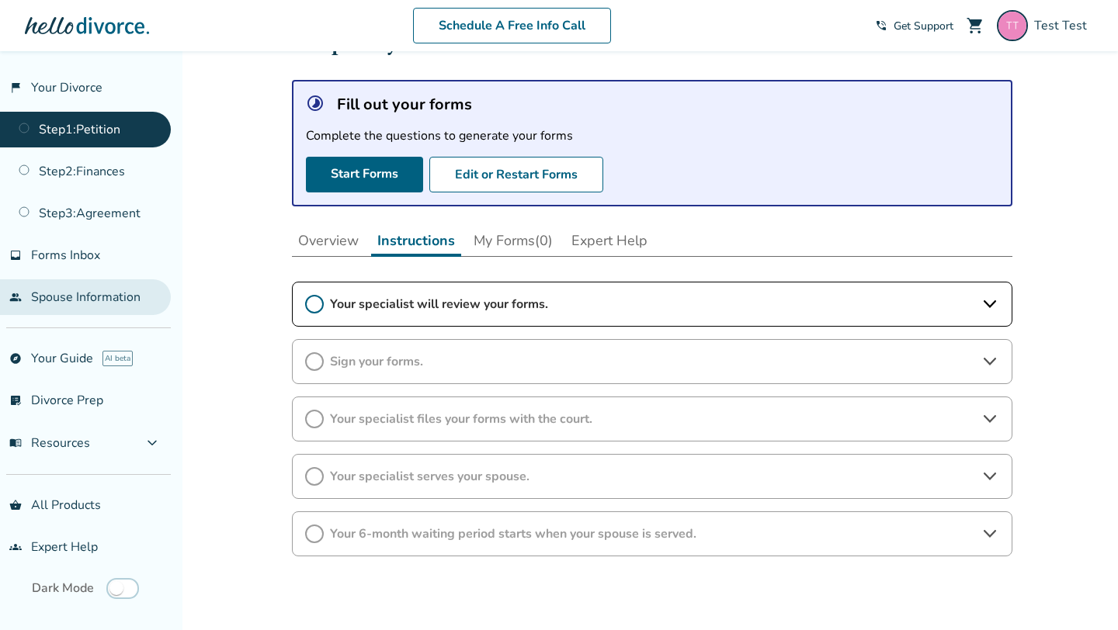
click at [87, 299] on link "people Spouse Information" at bounding box center [85, 298] width 171 height 36
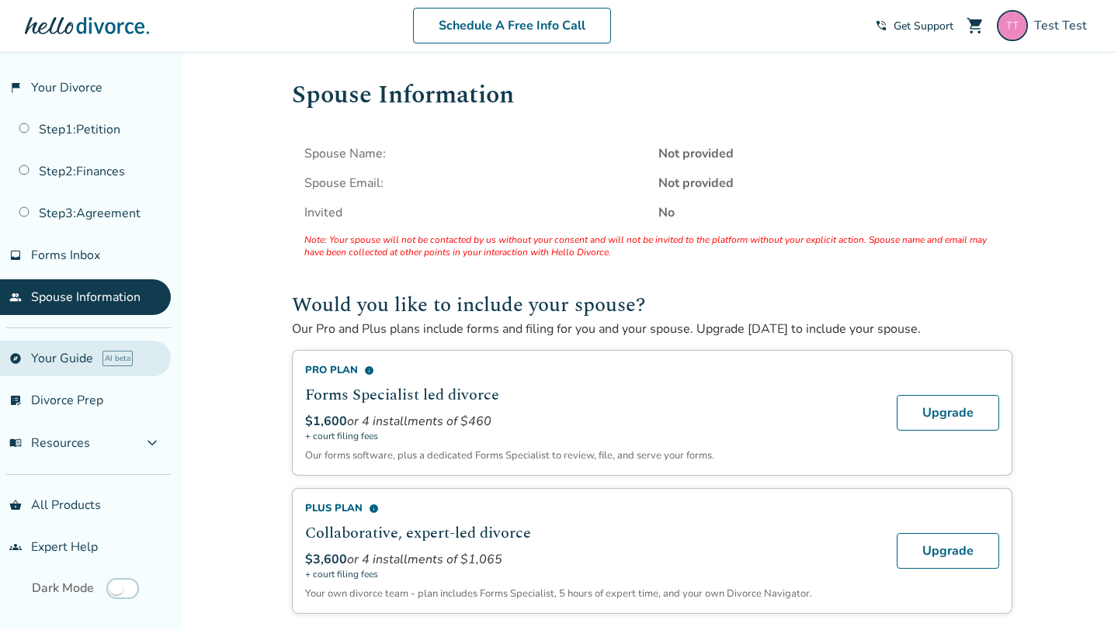
click at [47, 363] on link "explore Your Guide AI beta" at bounding box center [85, 359] width 171 height 36
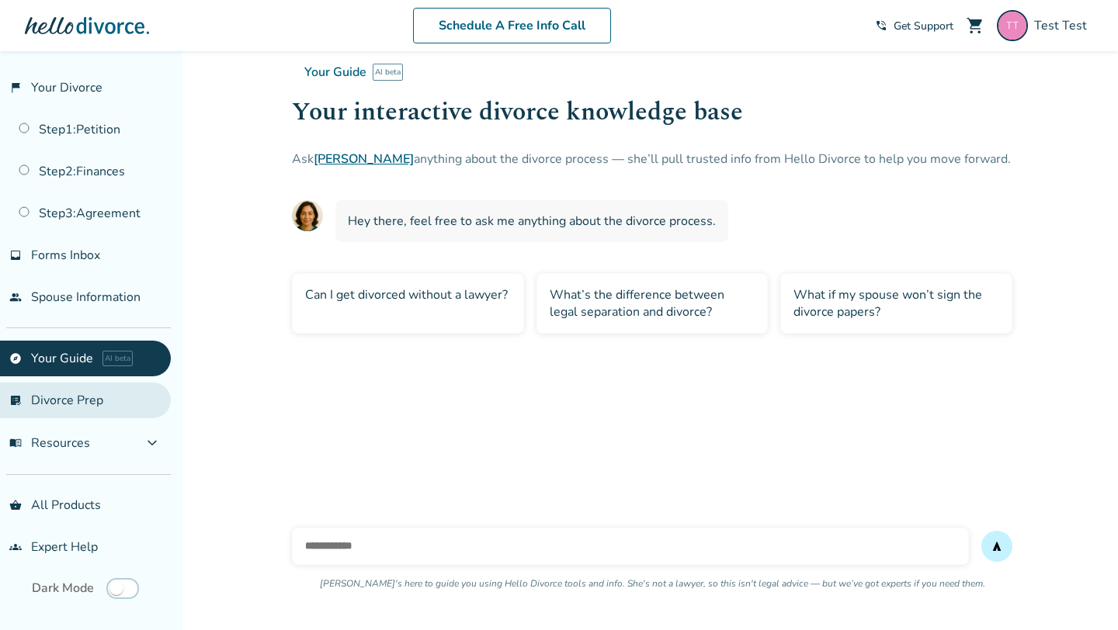
click at [47, 388] on link "list_alt_check Divorce Prep" at bounding box center [85, 401] width 171 height 36
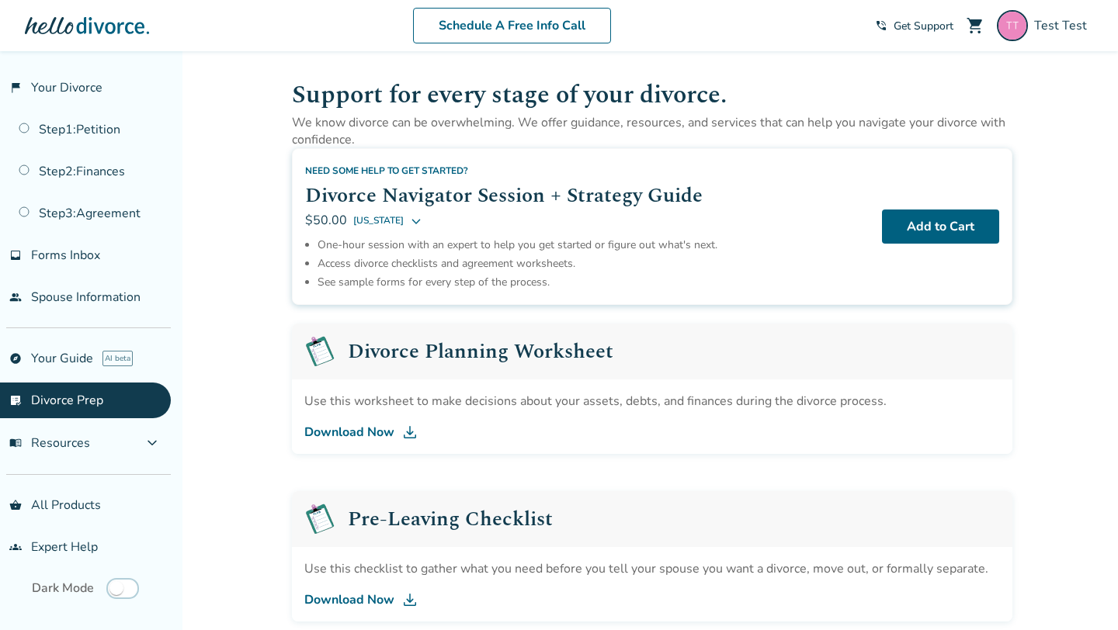
click at [399, 227] on button "[US_STATE]" at bounding box center [387, 220] width 69 height 19
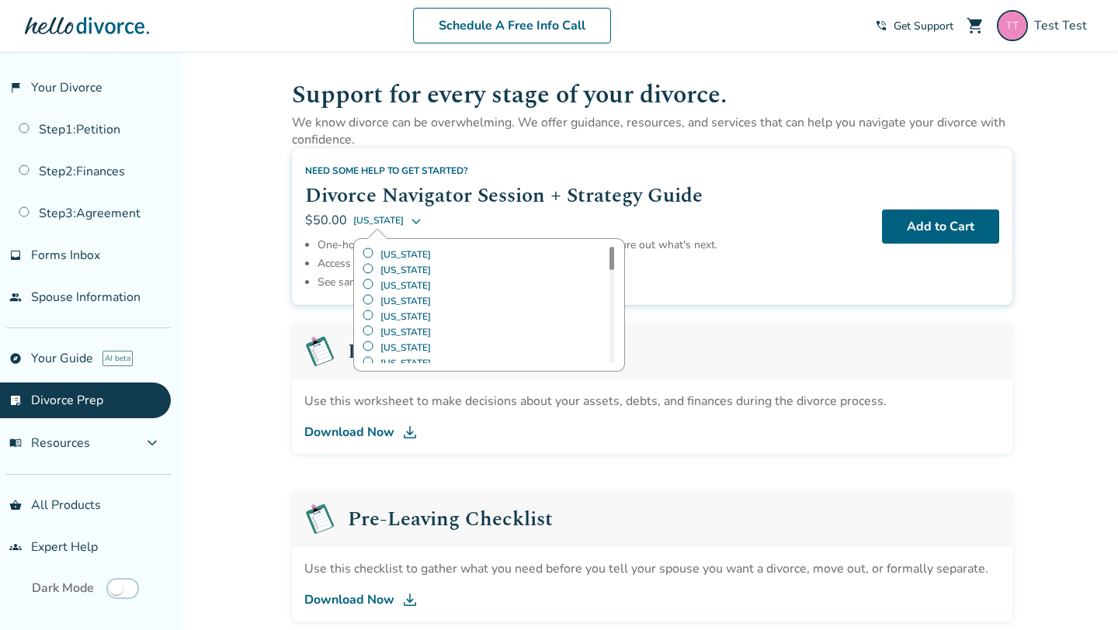
click at [412, 222] on icon at bounding box center [416, 221] width 9 height 5
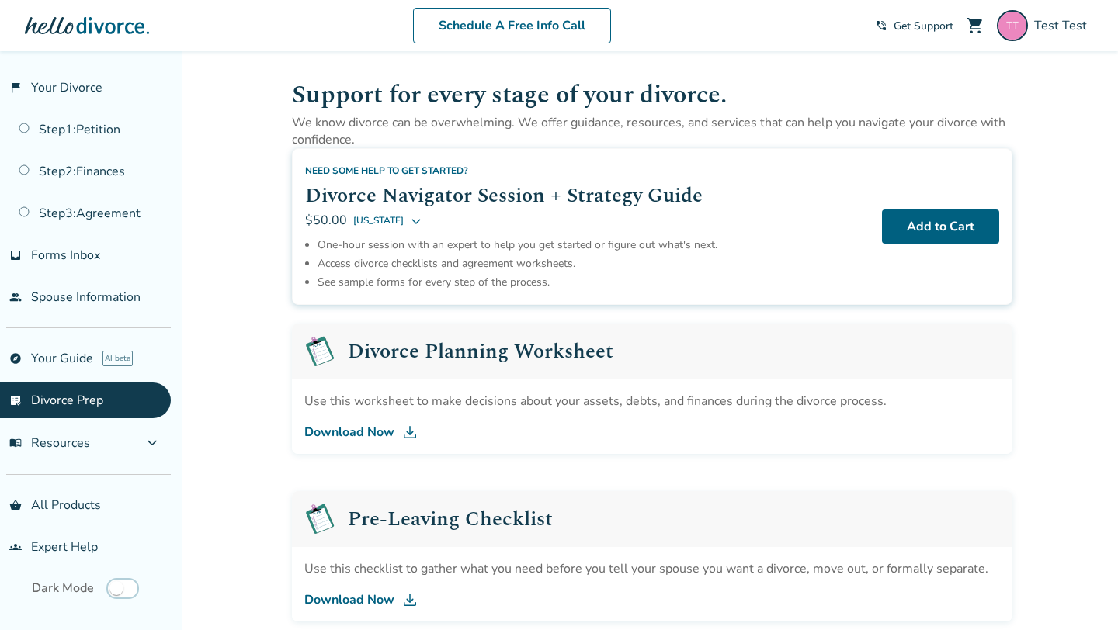
click at [412, 222] on icon at bounding box center [416, 221] width 9 height 5
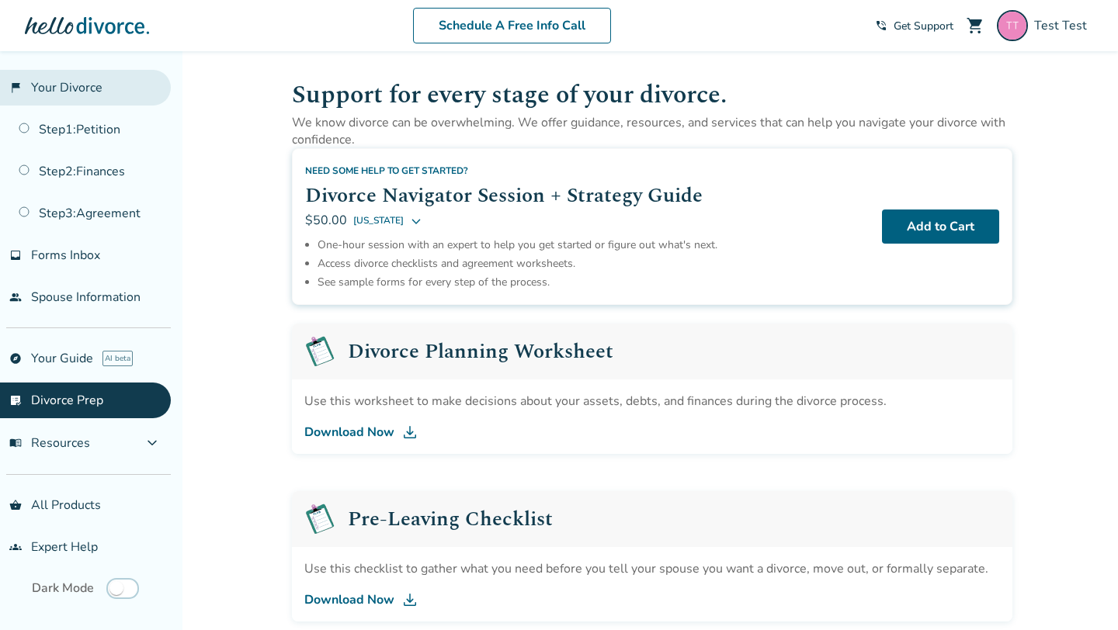
click at [78, 85] on link "flag_2 Your Divorce" at bounding box center [85, 88] width 171 height 36
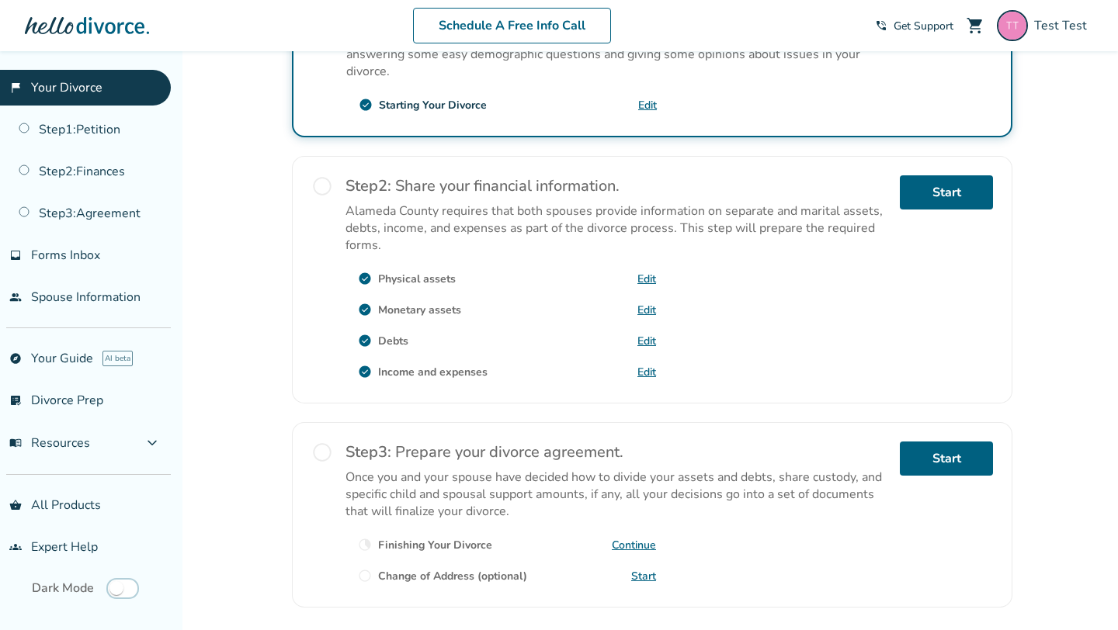
scroll to position [493, 0]
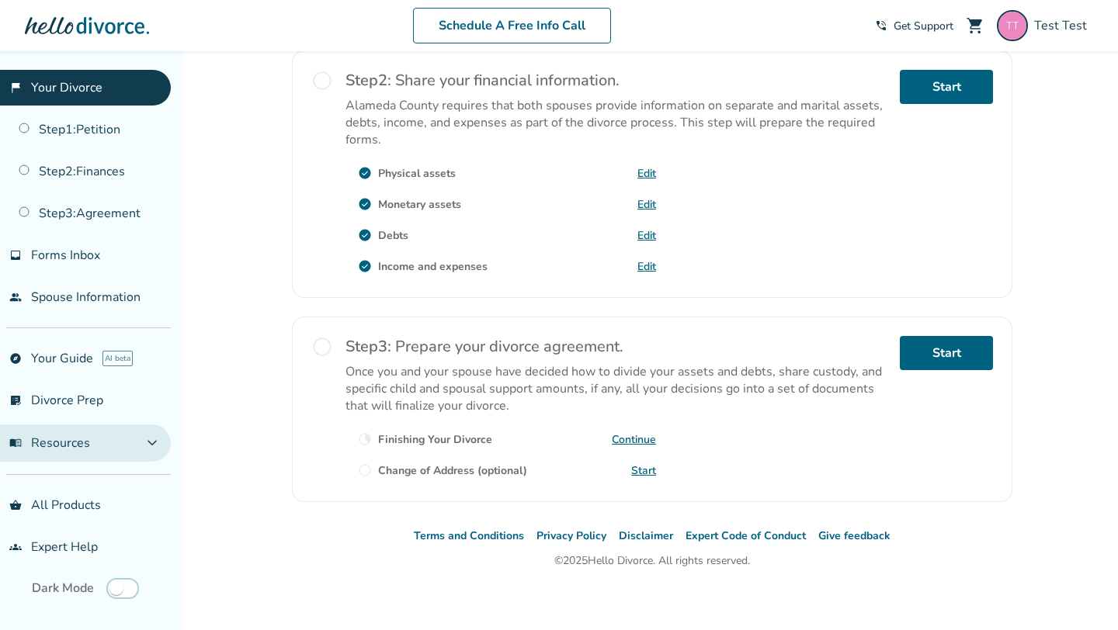
click at [161, 444] on span "expand_more" at bounding box center [152, 443] width 19 height 19
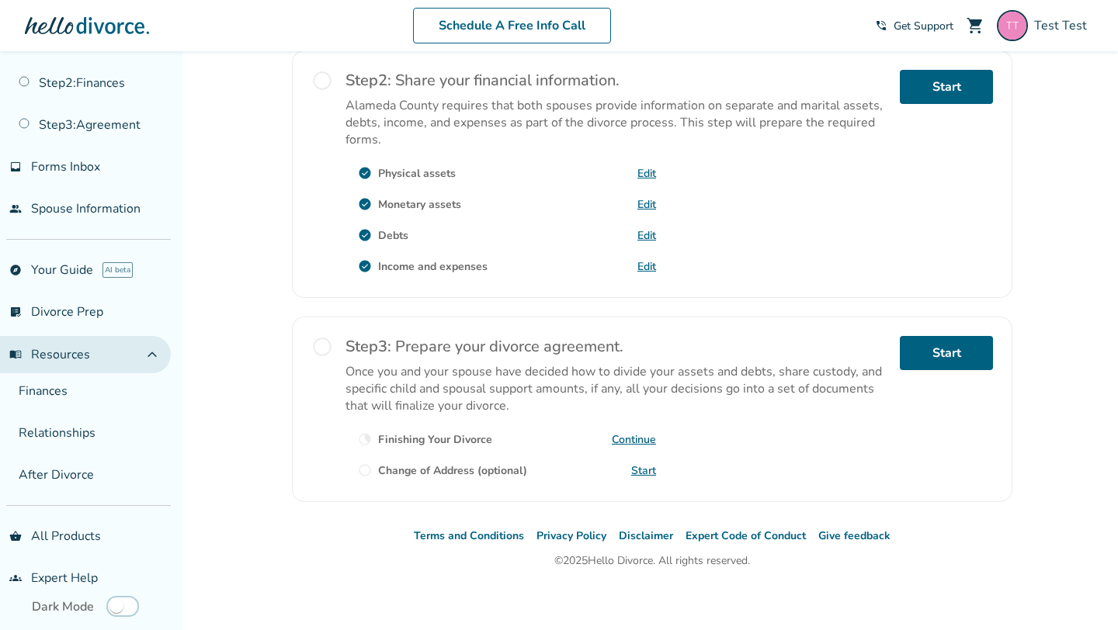
click at [161, 345] on span "expand_less" at bounding box center [152, 354] width 19 height 19
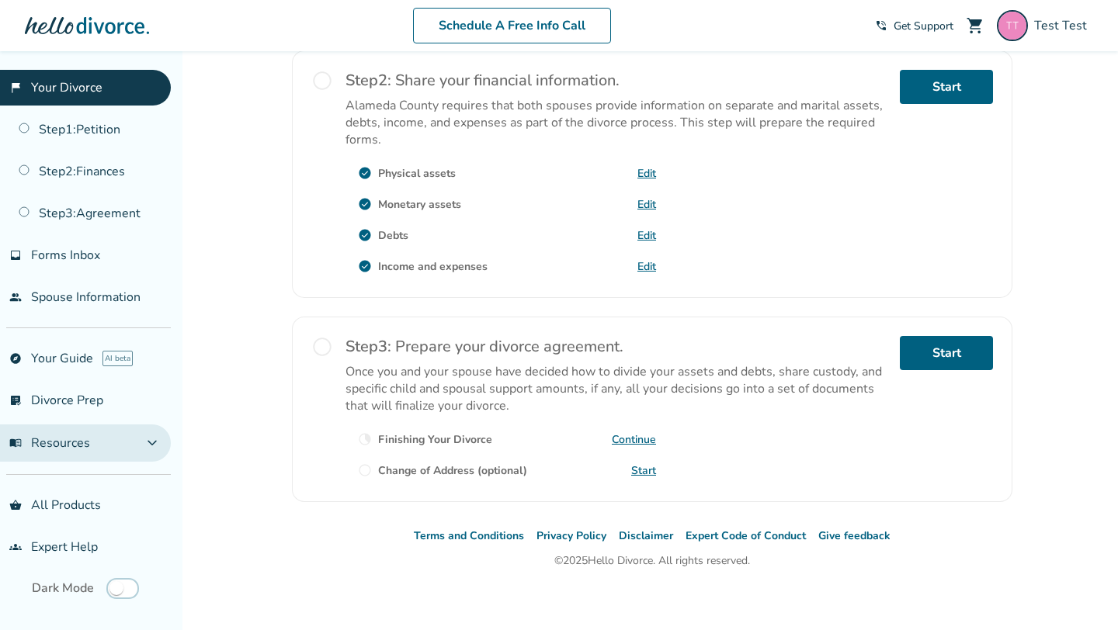
scroll to position [0, 0]
click at [115, 578] on span at bounding box center [122, 588] width 33 height 21
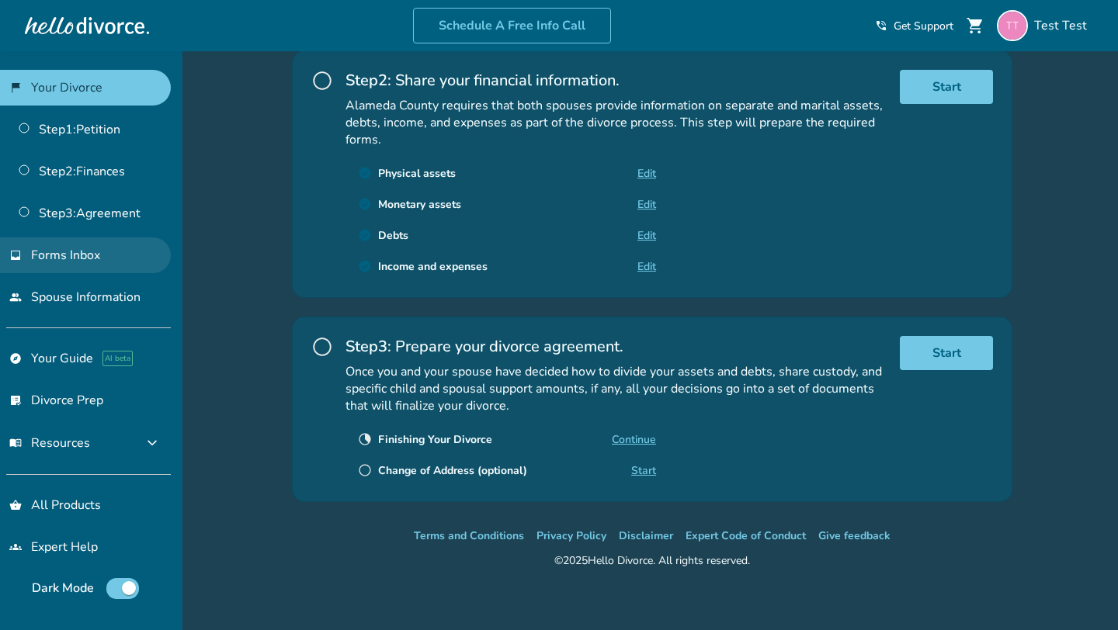
click at [104, 242] on link "inbox Forms Inbox" at bounding box center [85, 256] width 171 height 36
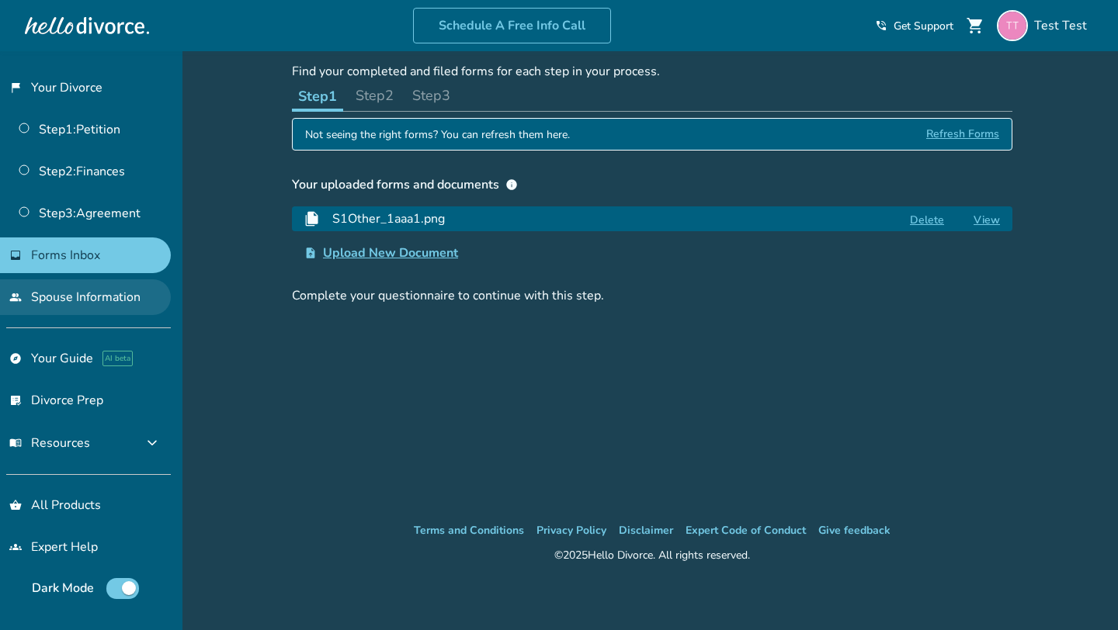
click at [88, 282] on link "people Spouse Information" at bounding box center [85, 298] width 171 height 36
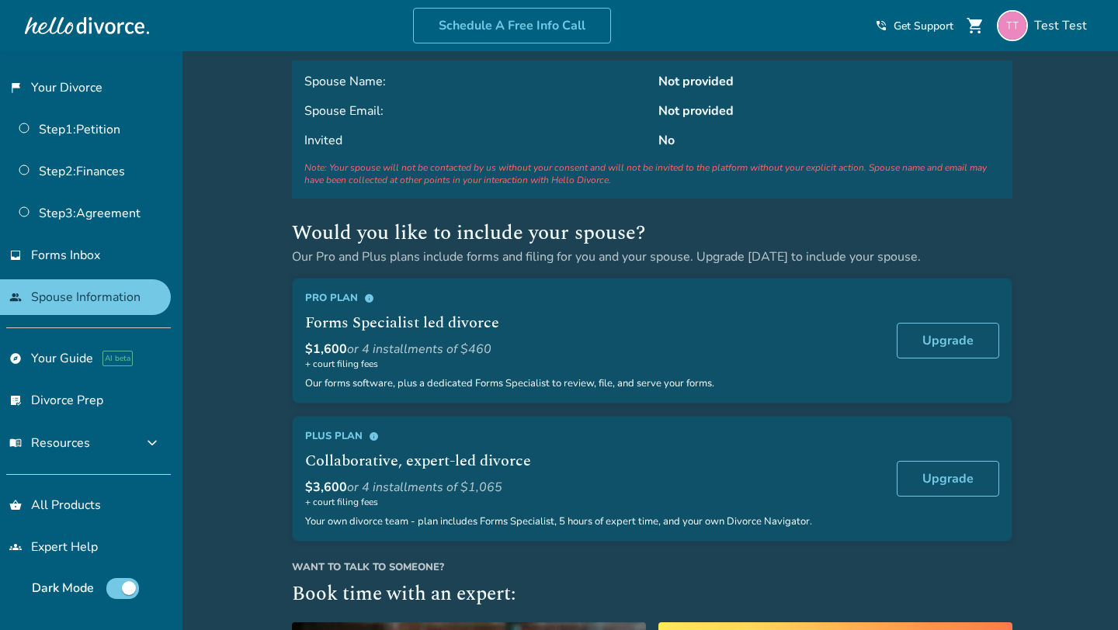
scroll to position [71, 0]
click at [54, 353] on link "explore Your Guide AI beta" at bounding box center [85, 359] width 171 height 36
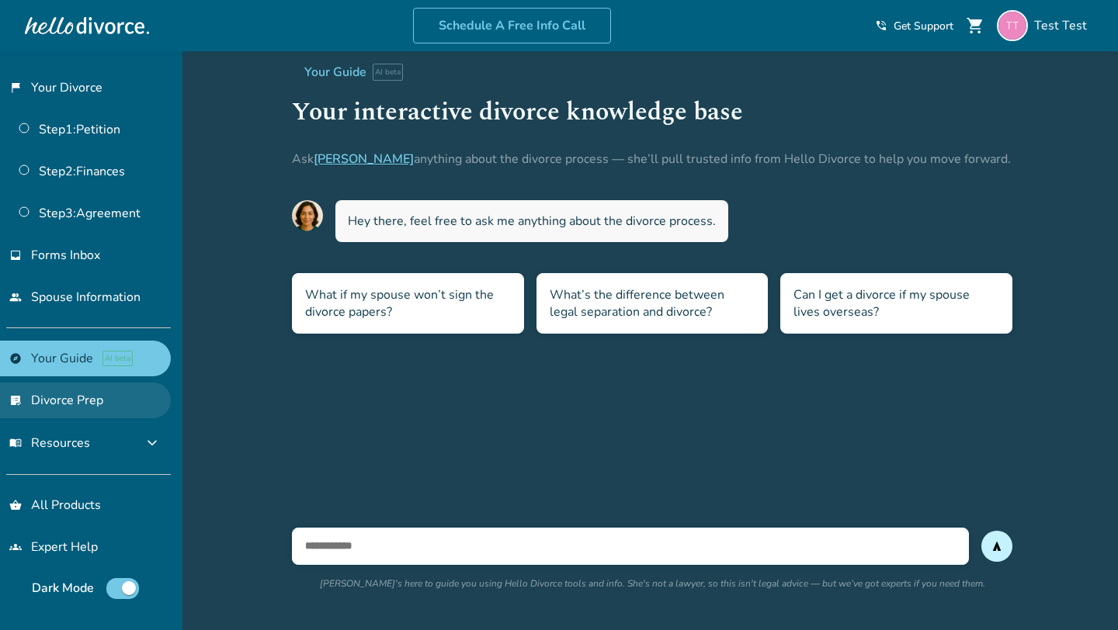
click at [70, 405] on link "list_alt_check Divorce Prep" at bounding box center [85, 401] width 171 height 36
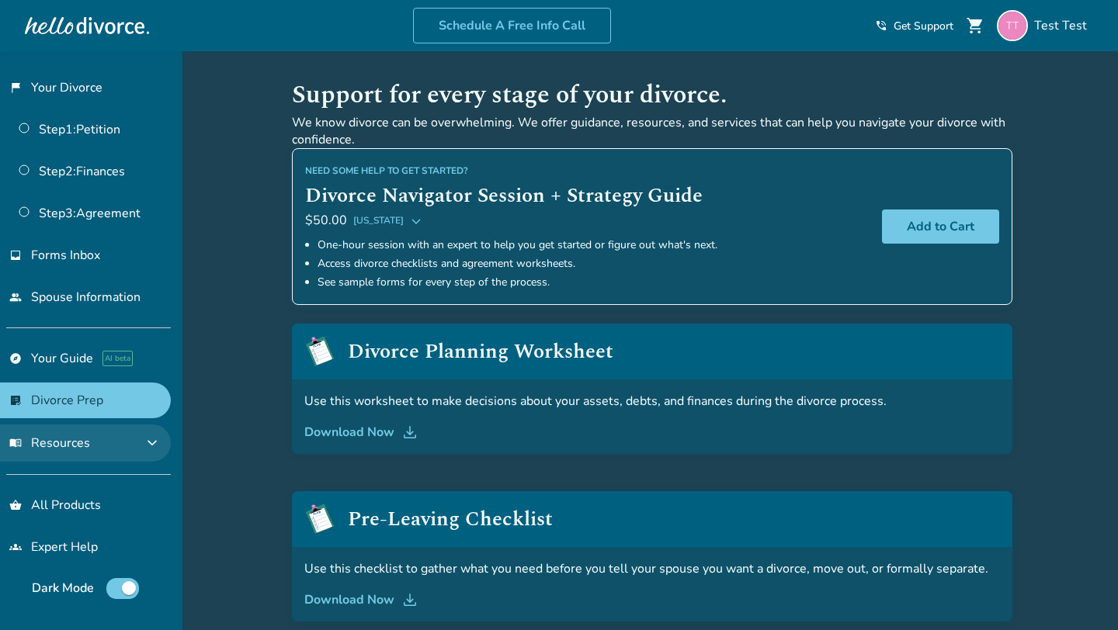
click at [161, 439] on span "expand_more" at bounding box center [152, 443] width 19 height 19
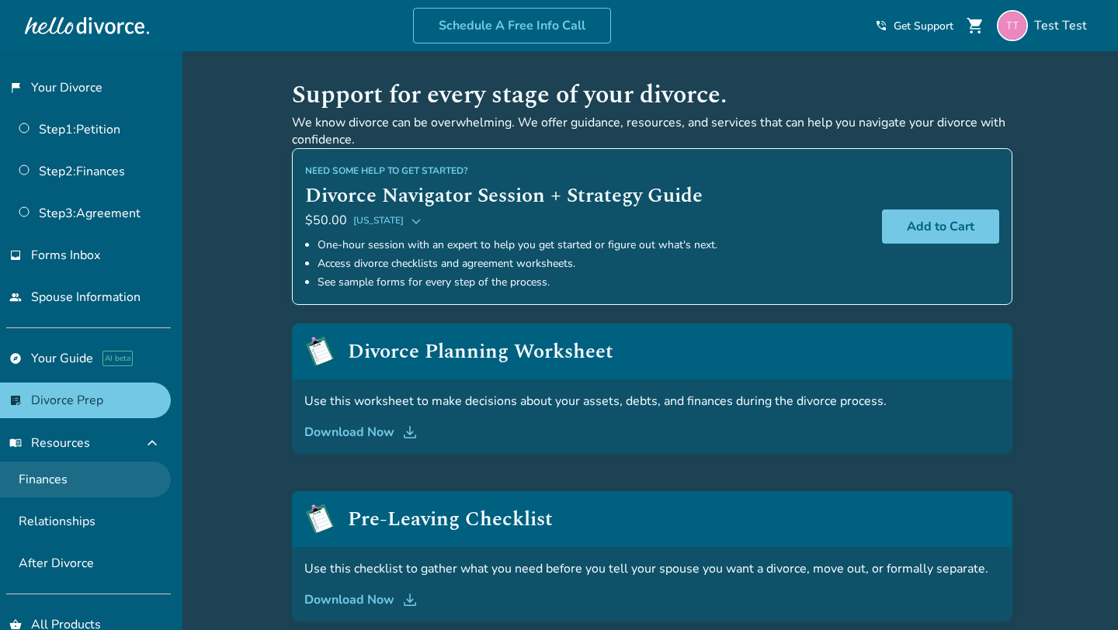
click at [112, 464] on link "Finances" at bounding box center [85, 480] width 171 height 36
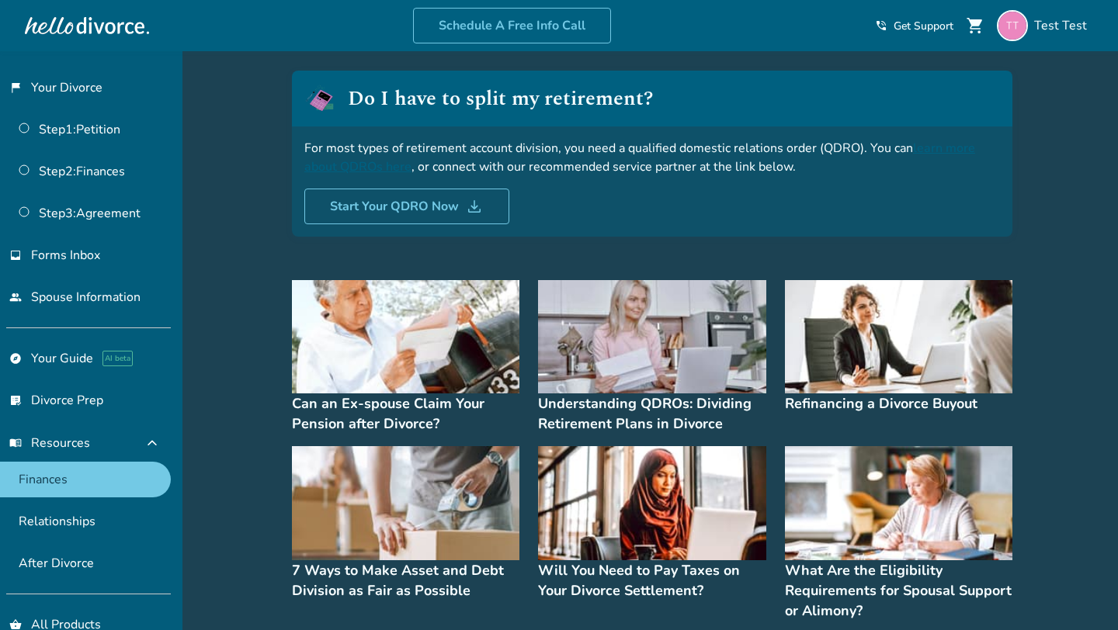
scroll to position [101, 0]
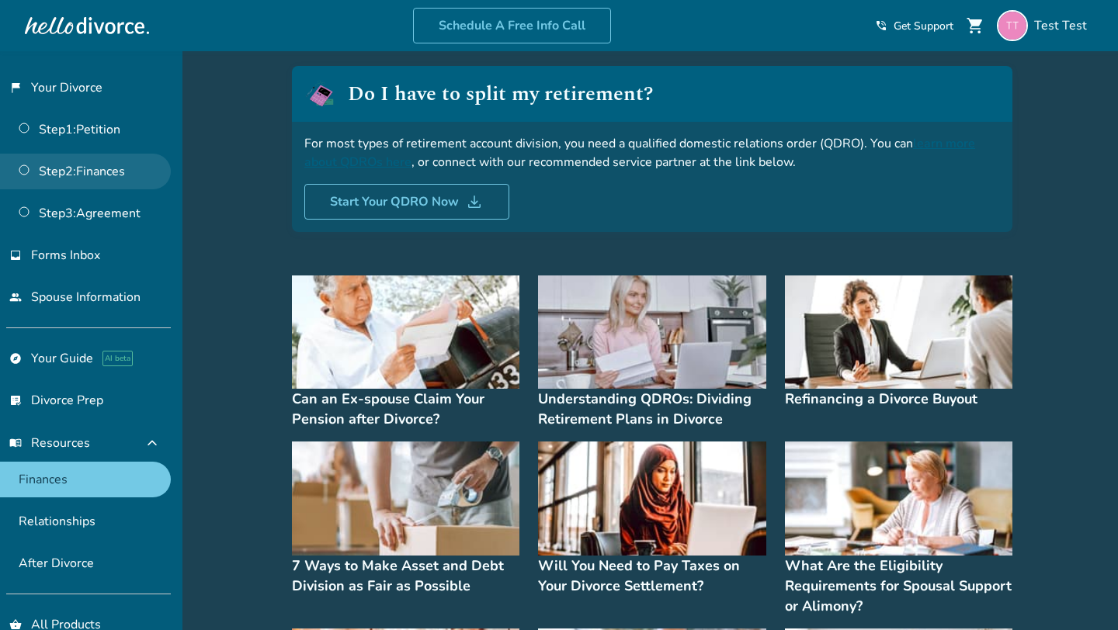
click at [118, 170] on link "Step 2 : Finances" at bounding box center [85, 172] width 171 height 36
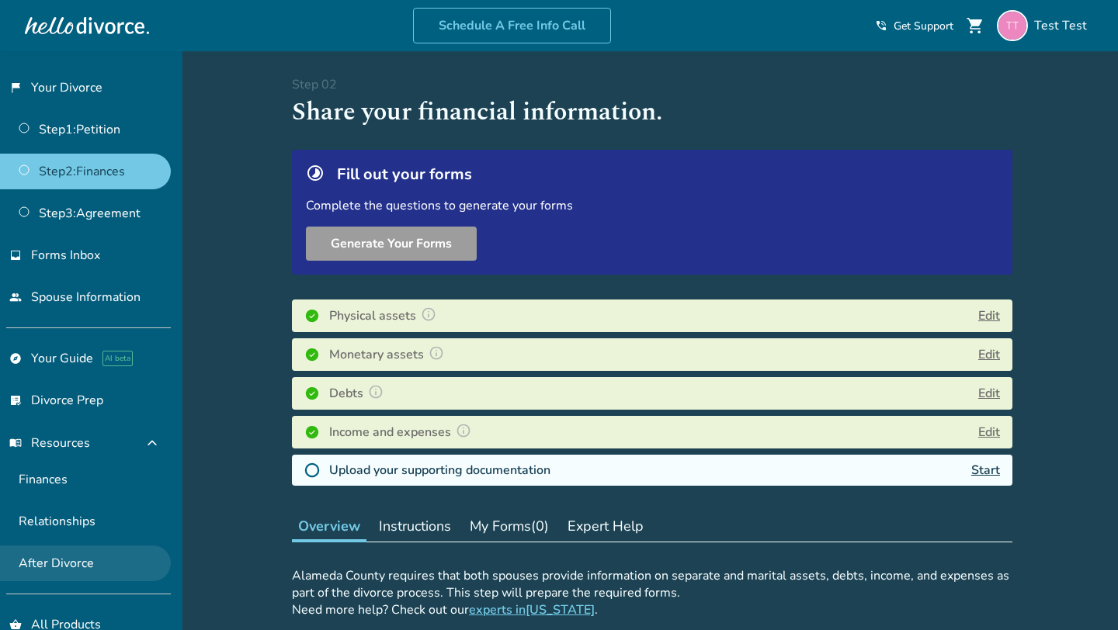
scroll to position [89, 0]
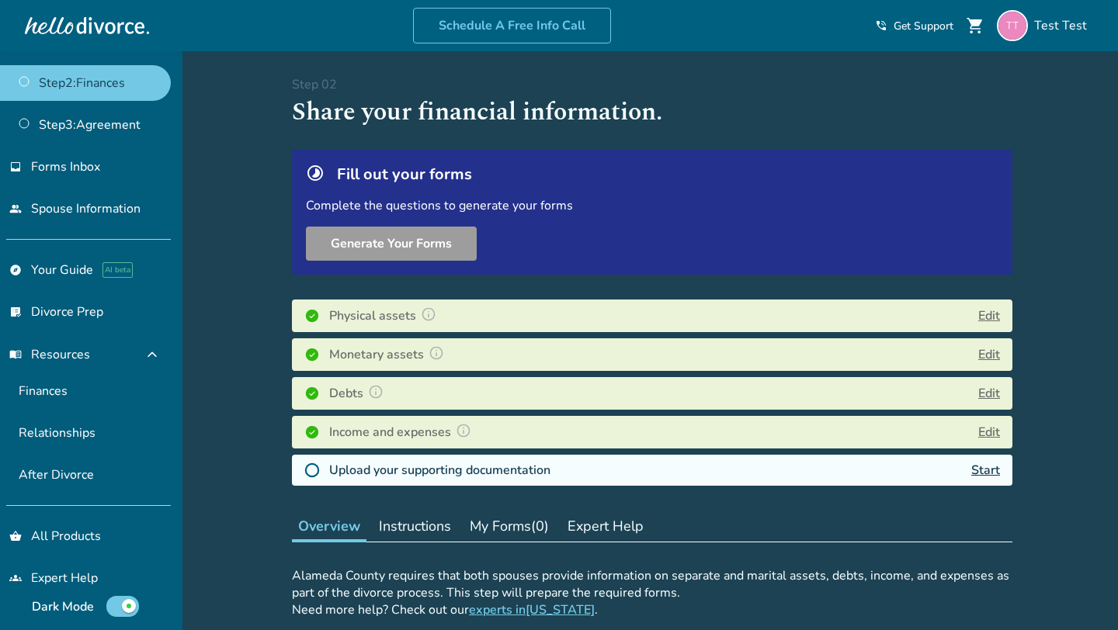
click at [428, 311] on img at bounding box center [429, 315] width 16 height 16
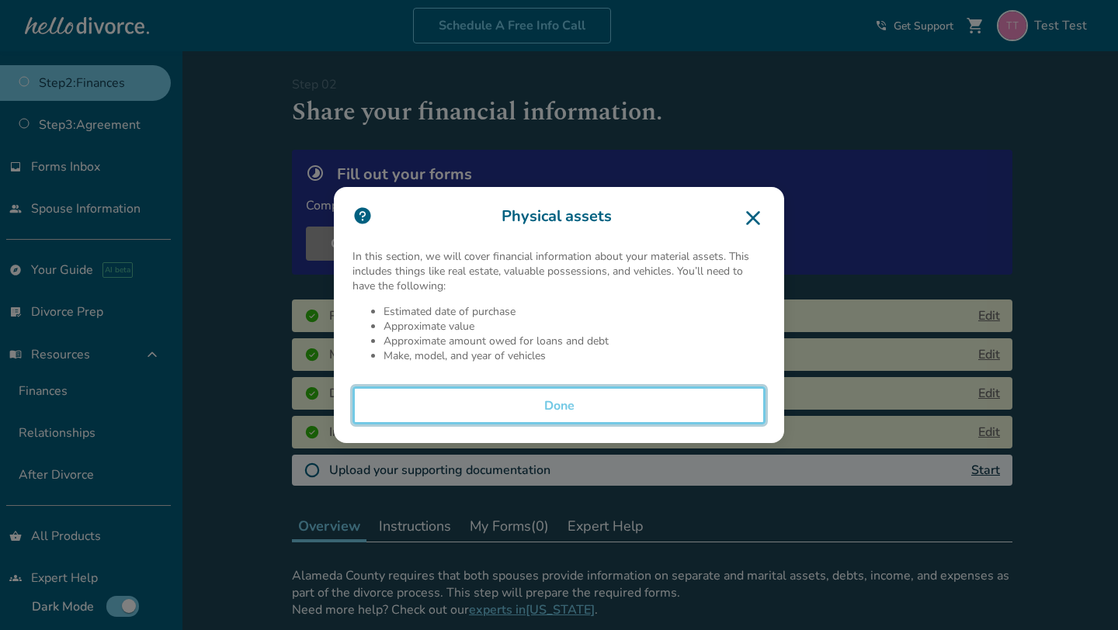
click at [564, 408] on button "Done" at bounding box center [558, 406] width 413 height 39
